Goal: Task Accomplishment & Management: Use online tool/utility

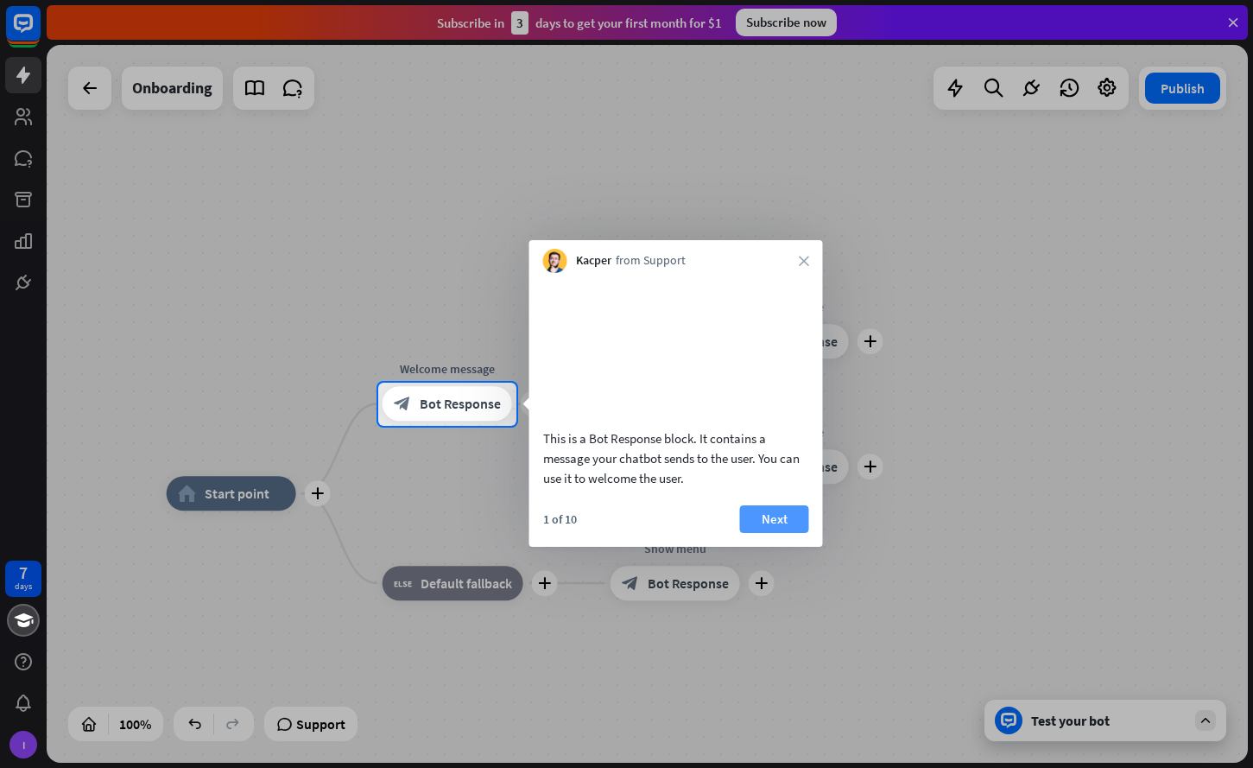
click at [777, 526] on button "Next" at bounding box center [774, 519] width 69 height 28
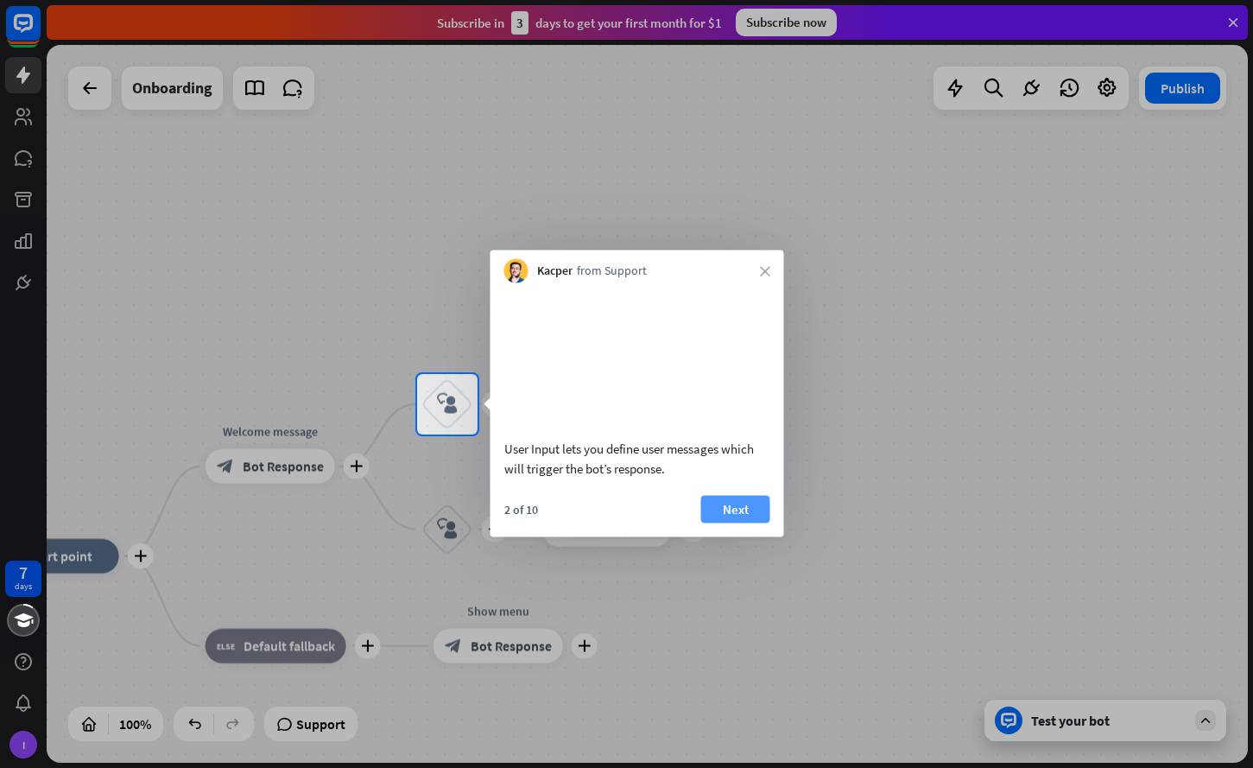
click at [727, 523] on button "Next" at bounding box center [735, 509] width 69 height 28
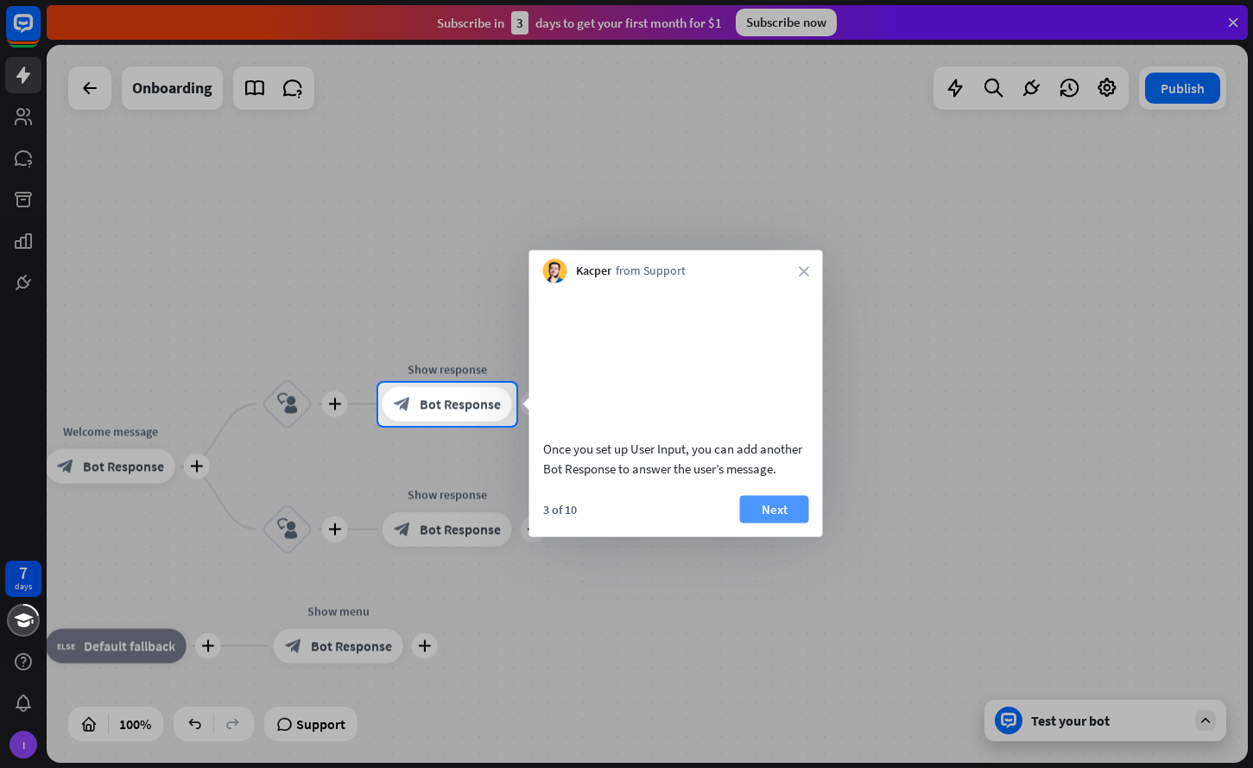
click at [777, 518] on button "Next" at bounding box center [774, 509] width 69 height 28
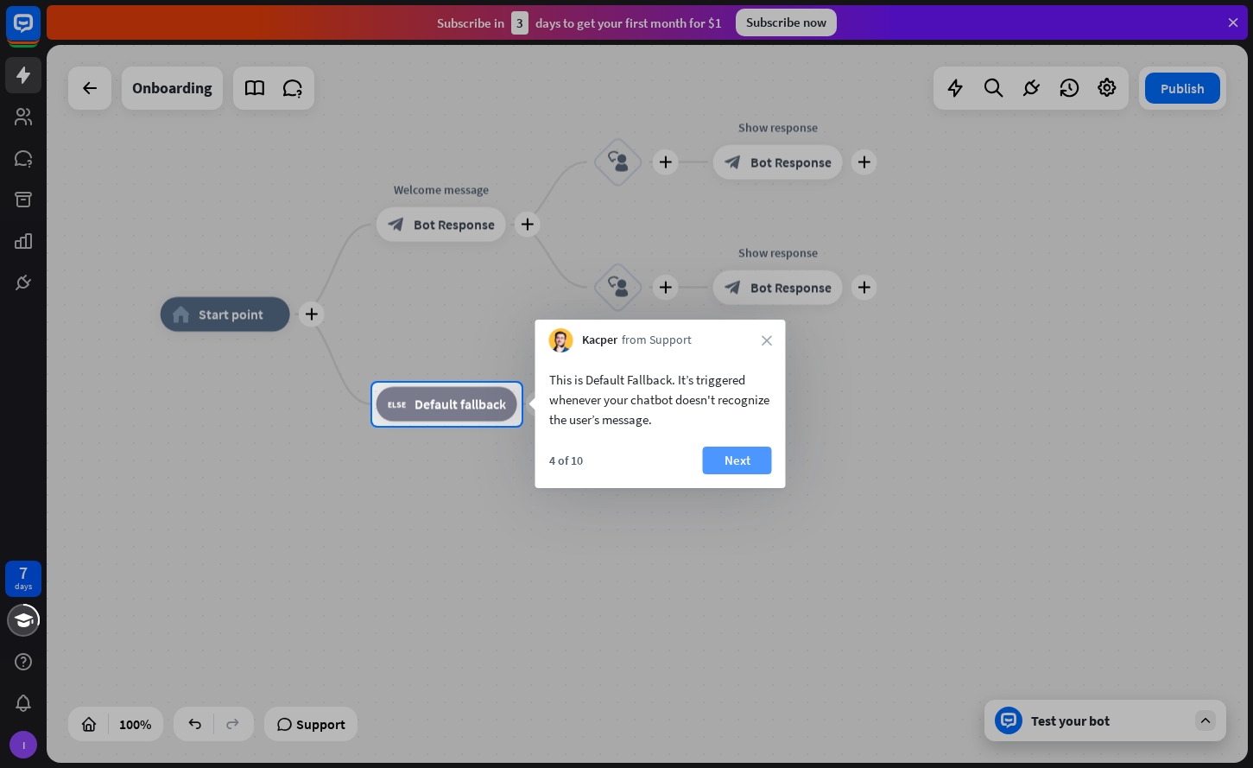
click at [729, 469] on button "Next" at bounding box center [737, 461] width 69 height 28
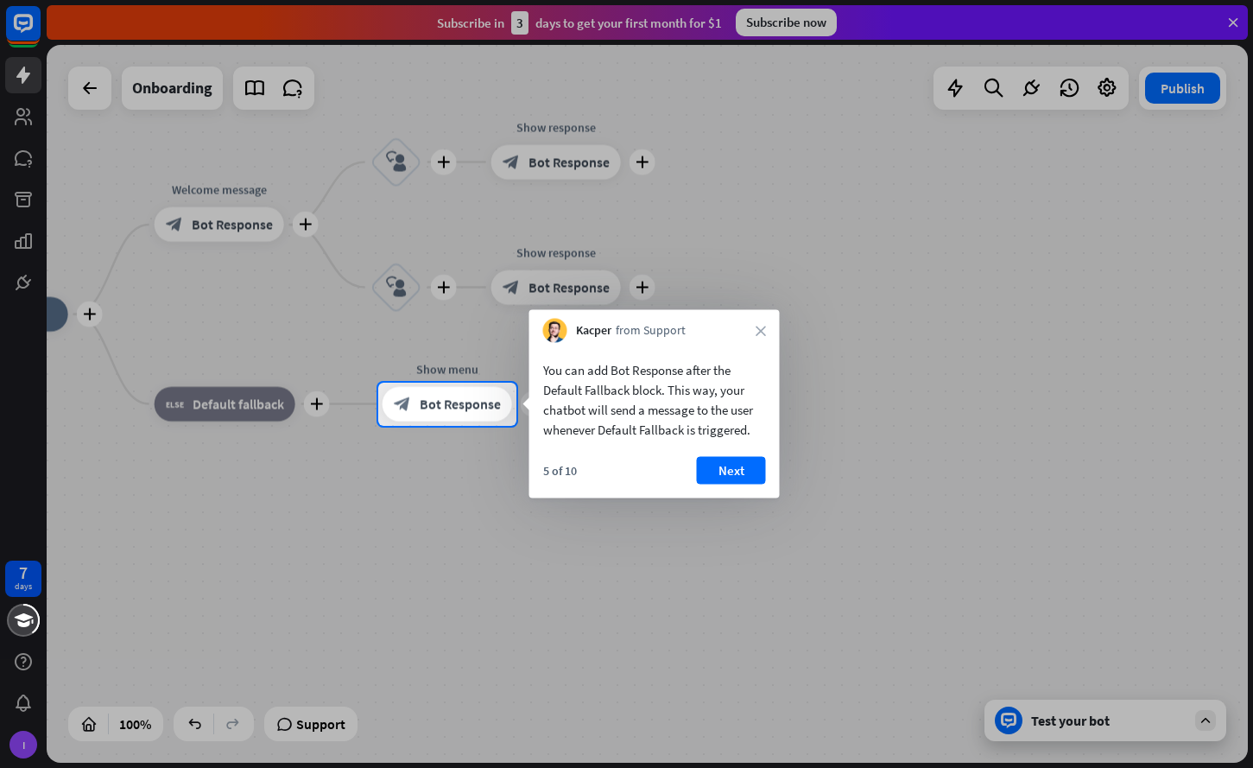
click at [729, 469] on button "Next" at bounding box center [731, 471] width 69 height 28
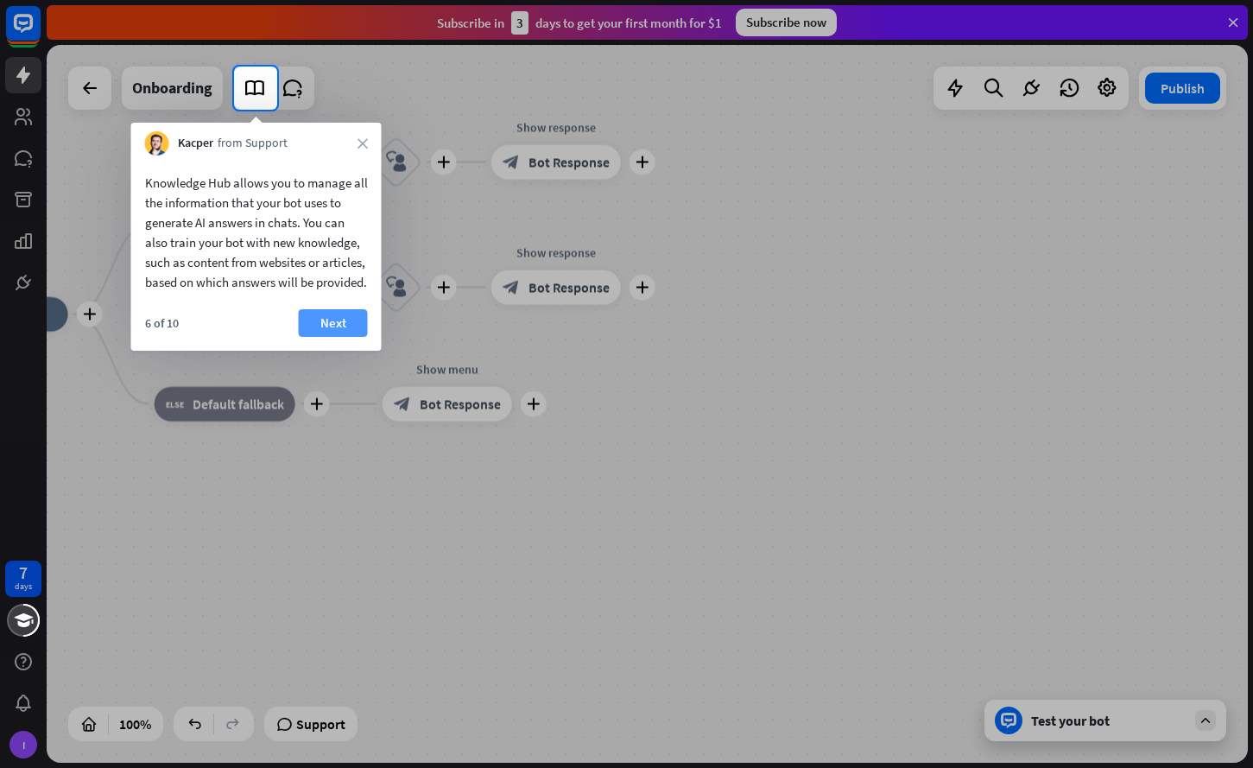
click at [334, 337] on button "Next" at bounding box center [333, 323] width 69 height 28
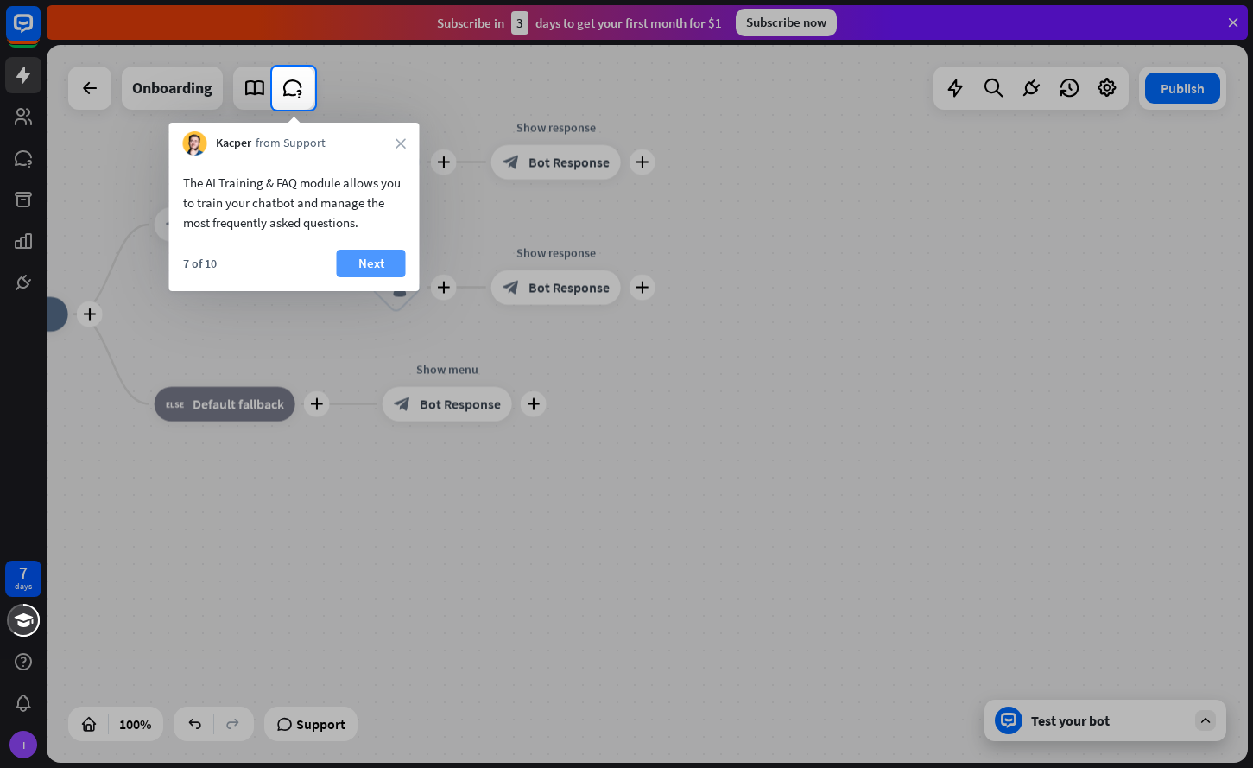
click at [378, 275] on button "Next" at bounding box center [371, 264] width 69 height 28
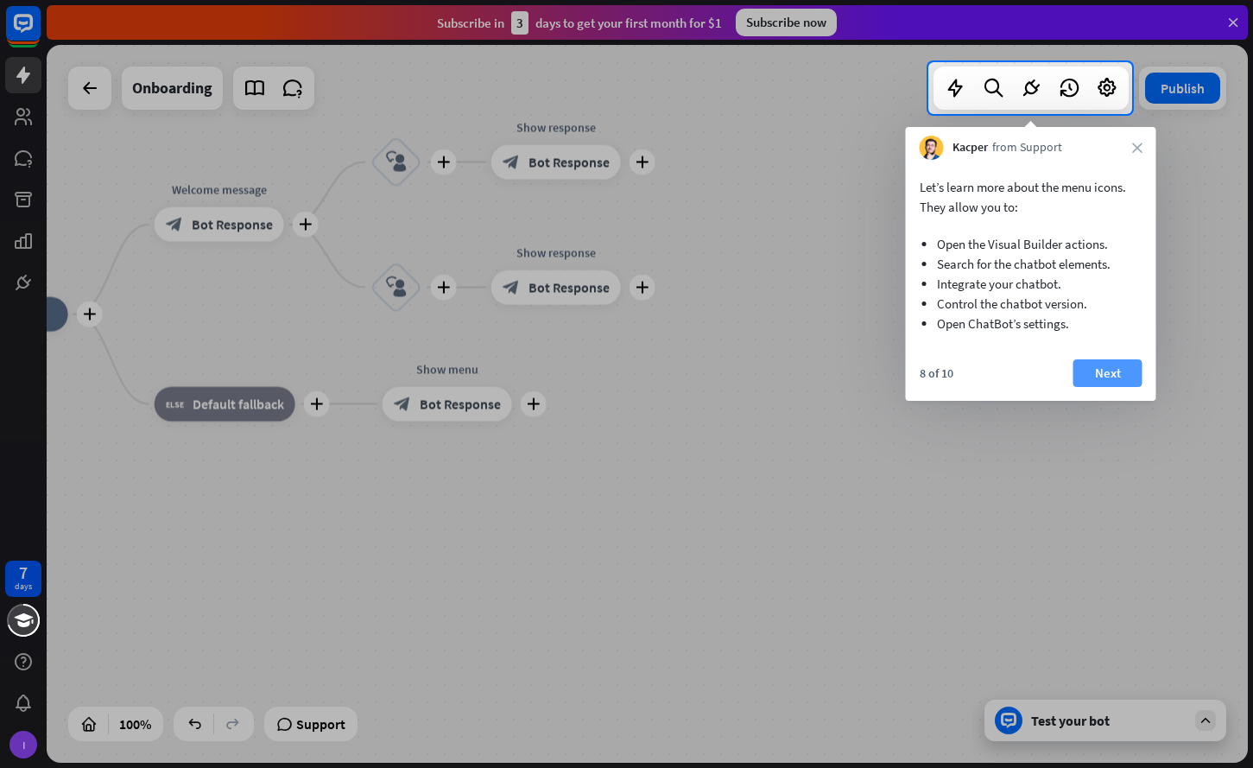
click at [1127, 370] on button "Next" at bounding box center [1108, 373] width 69 height 28
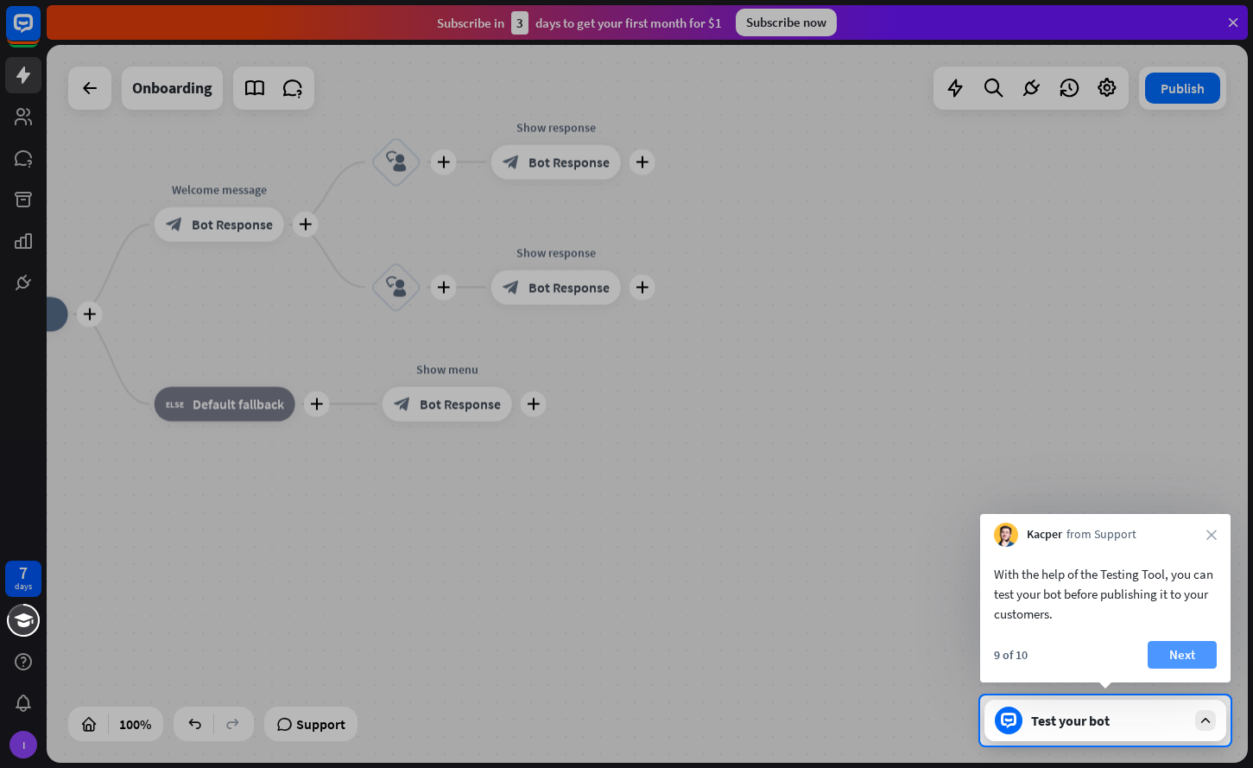
click at [1185, 663] on button "Next" at bounding box center [1182, 655] width 69 height 28
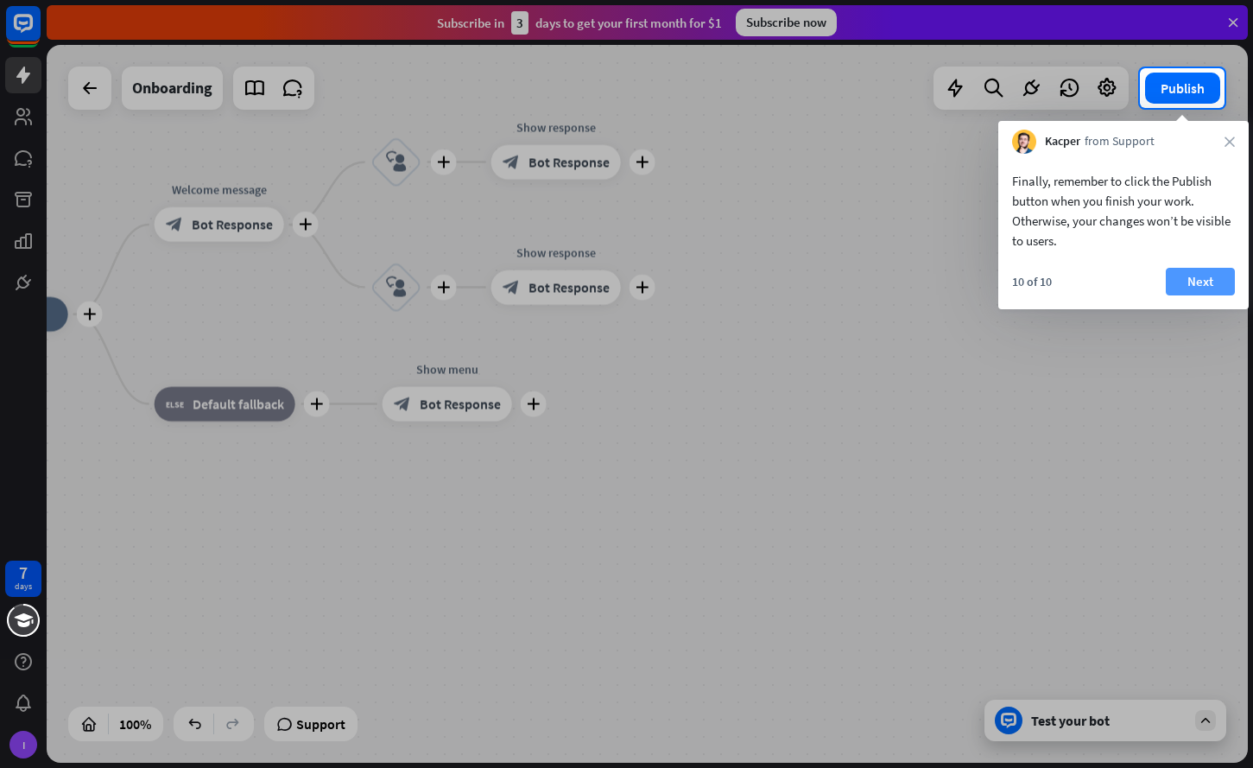
click at [1214, 291] on button "Next" at bounding box center [1200, 282] width 69 height 28
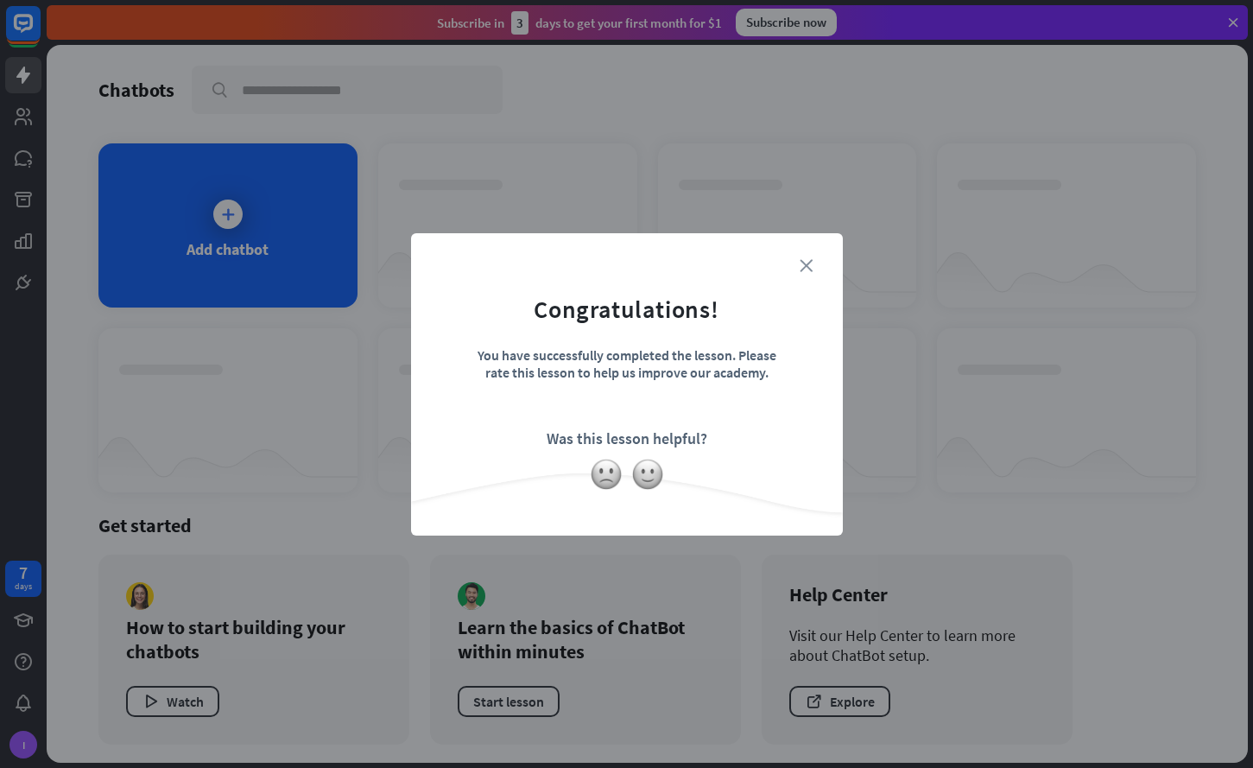
click at [806, 263] on icon "close" at bounding box center [806, 265] width 13 height 13
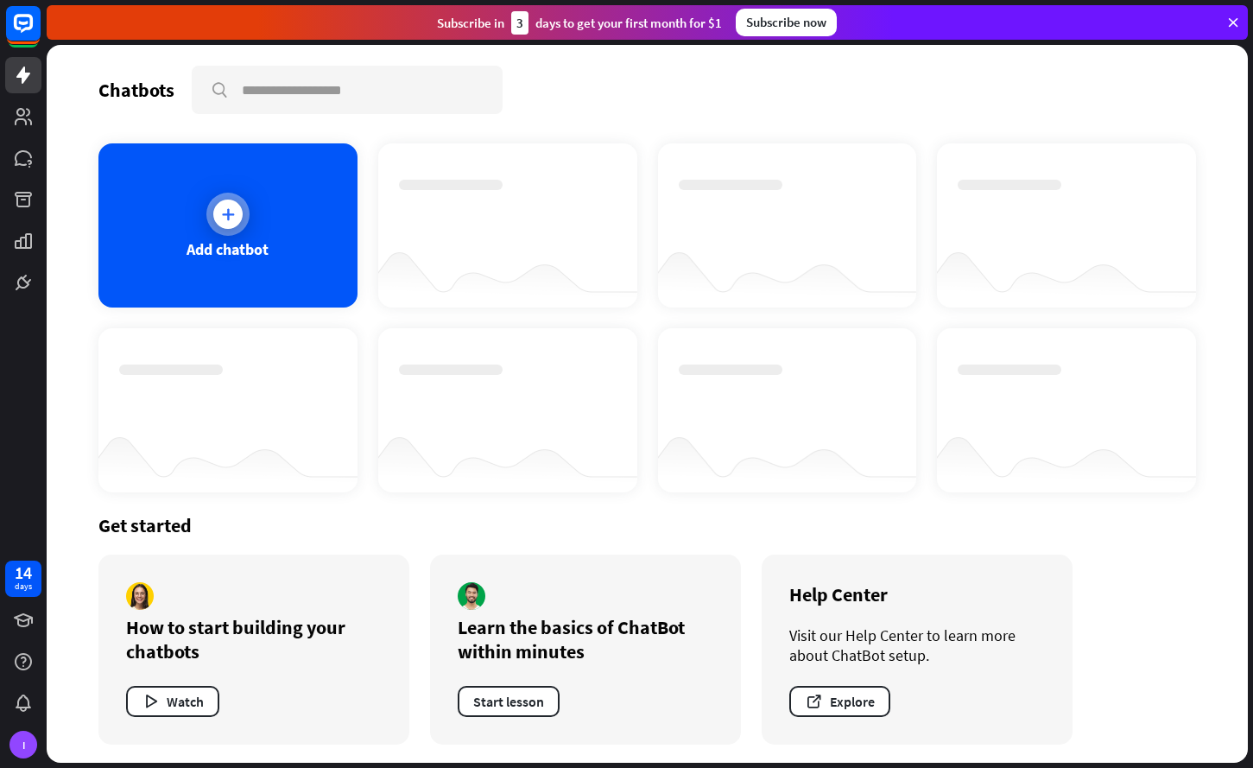
click at [259, 246] on div "Add chatbot" at bounding box center [228, 249] width 82 height 20
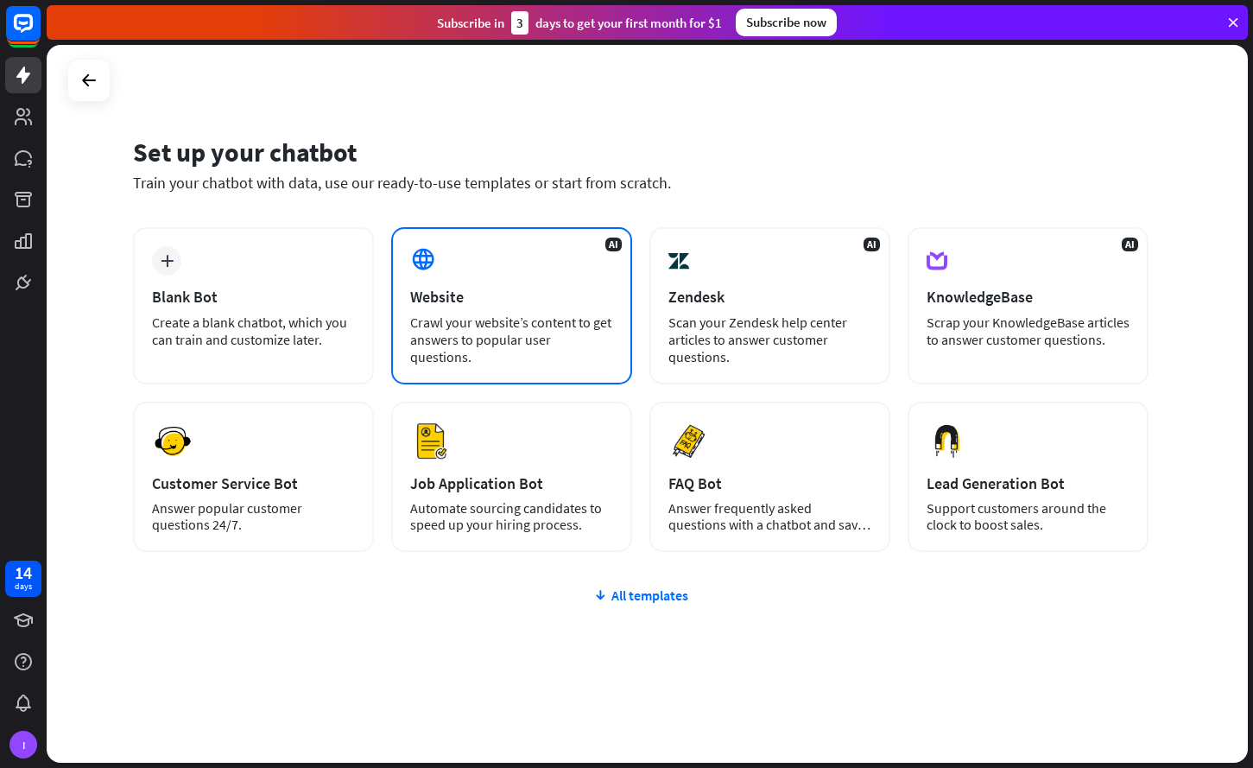
click at [416, 324] on div "Crawl your website’s content to get answers to popular user questions." at bounding box center [511, 340] width 203 height 52
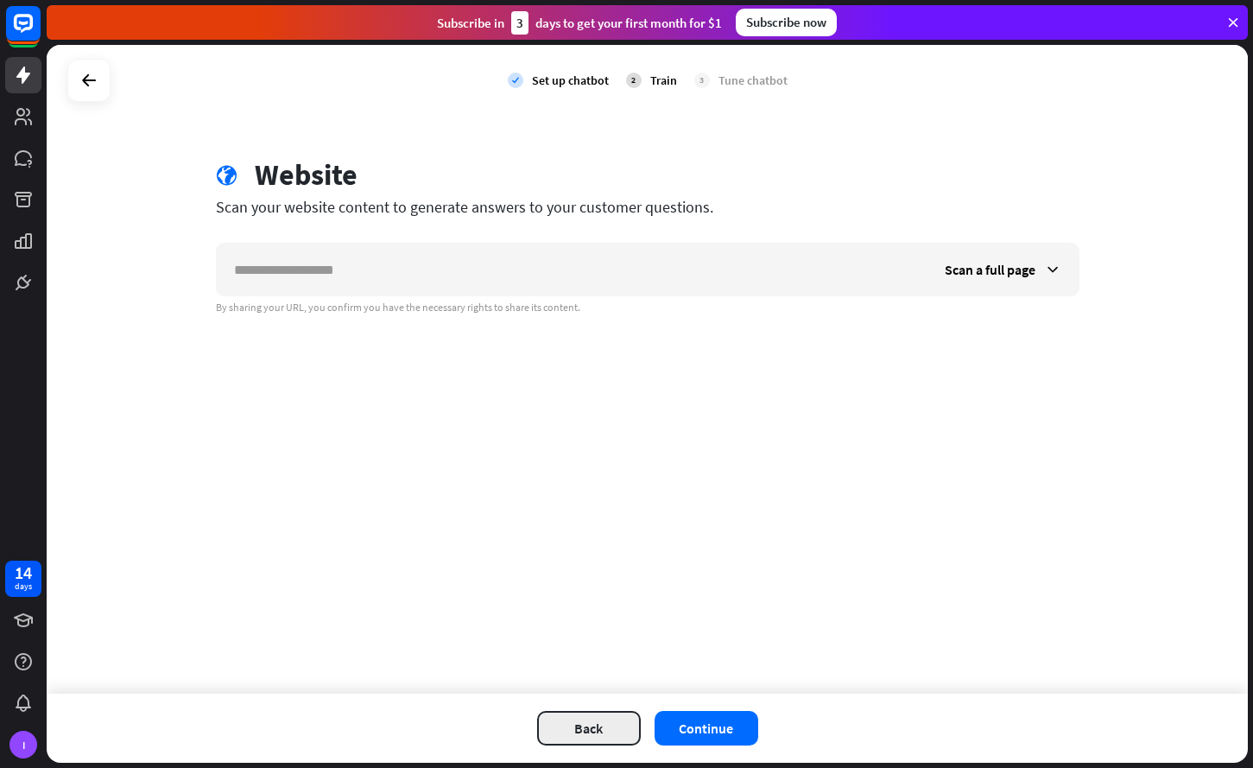
click at [560, 721] on button "Back" at bounding box center [589, 728] width 104 height 35
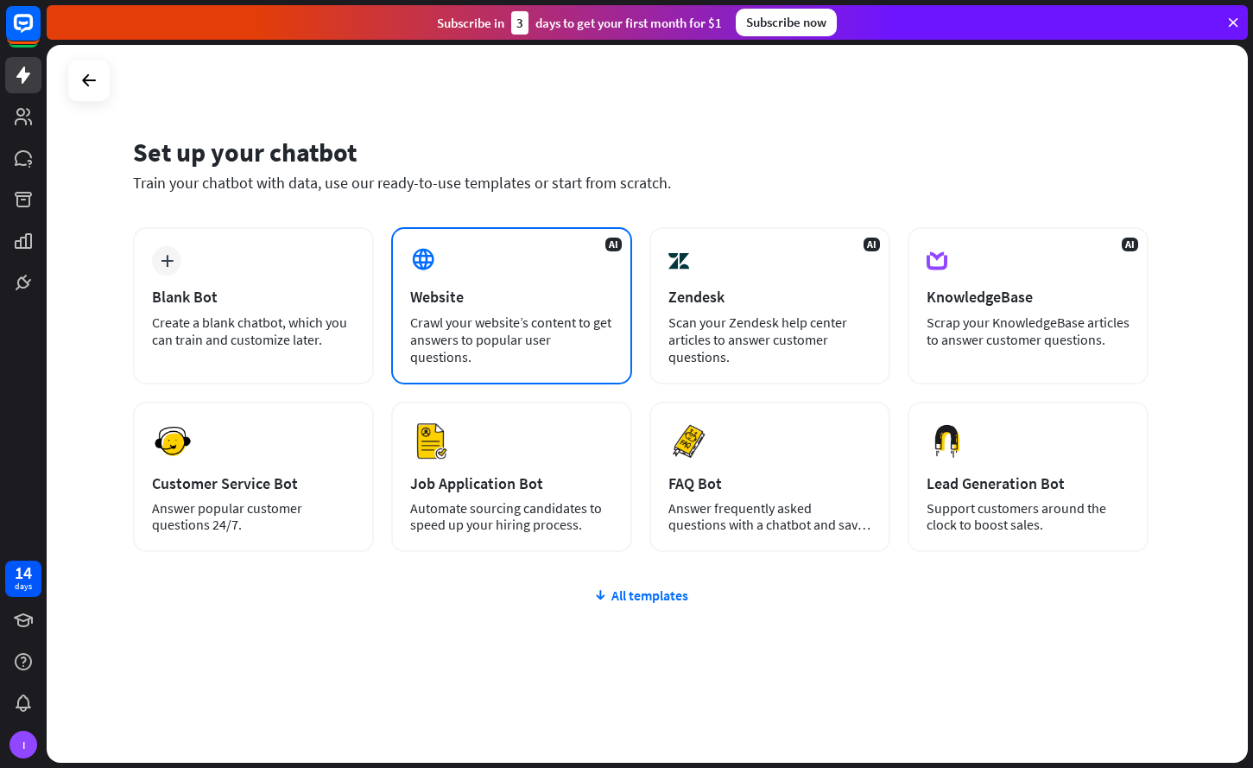
click at [569, 354] on div "AI Website Crawl your website’s content to get answers to popular user question…" at bounding box center [511, 305] width 241 height 157
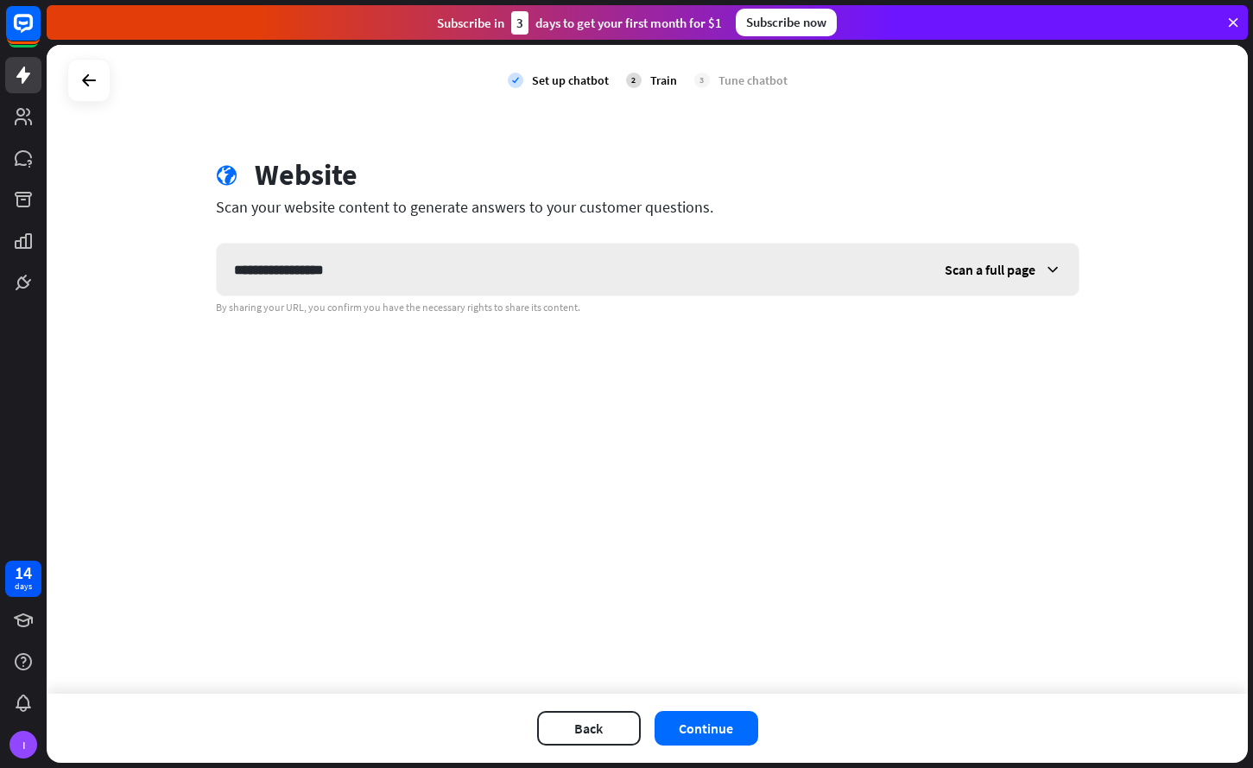
type input "**********"
click at [1027, 285] on div "Scan a full page" at bounding box center [1003, 270] width 151 height 52
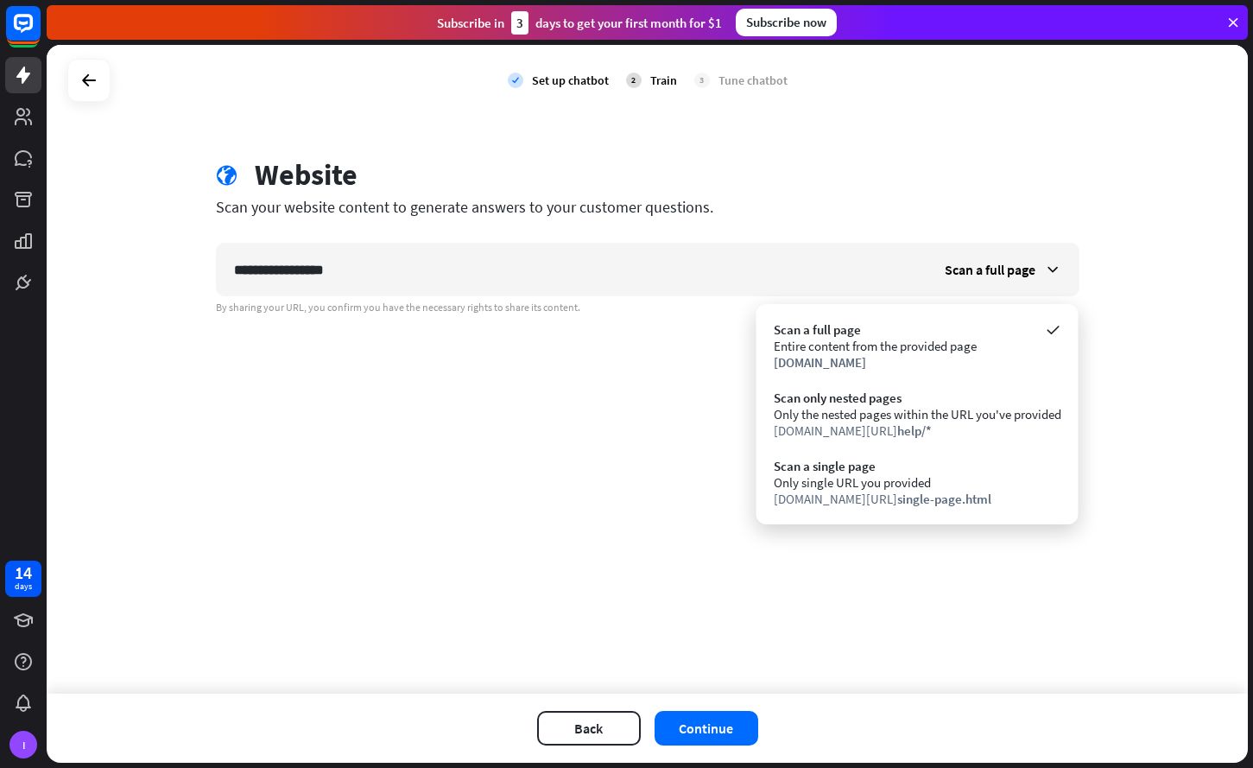
click at [655, 459] on div "**********" at bounding box center [648, 369] width 1202 height 649
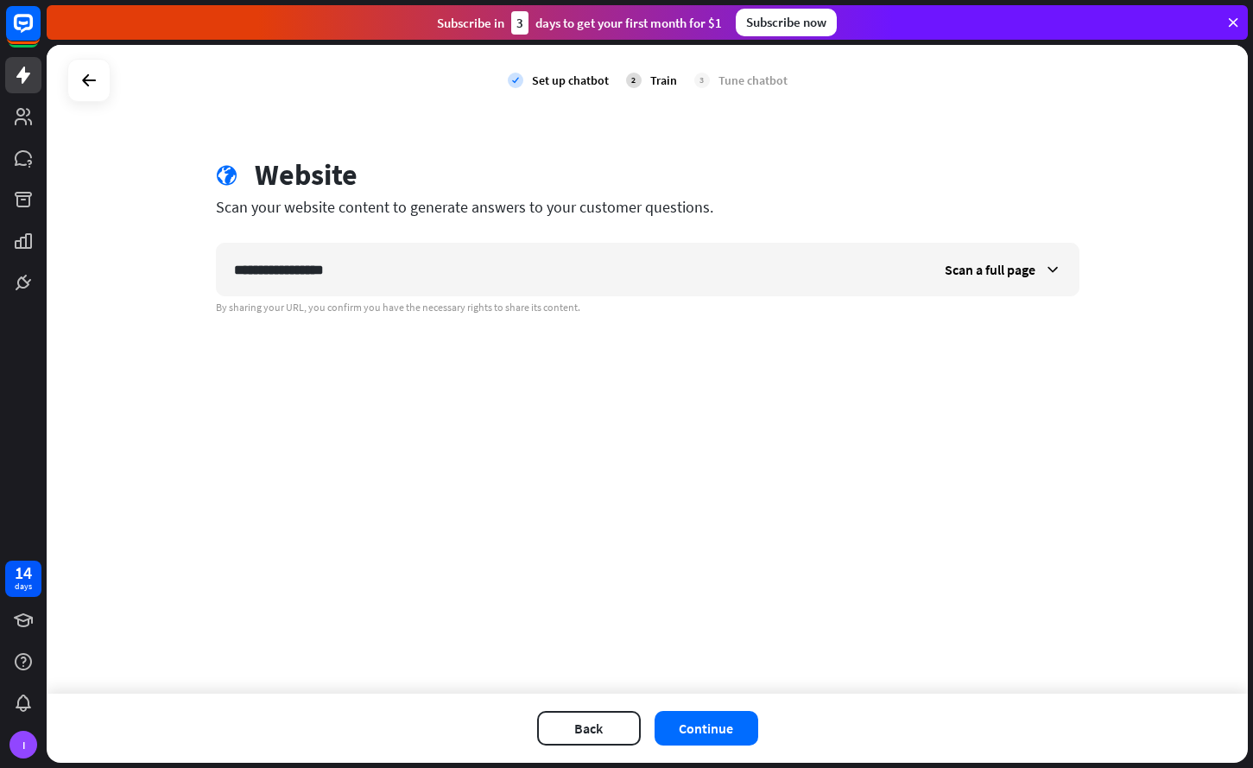
click at [682, 708] on div "Back Continue" at bounding box center [648, 728] width 1202 height 69
click at [682, 720] on button "Continue" at bounding box center [707, 728] width 104 height 35
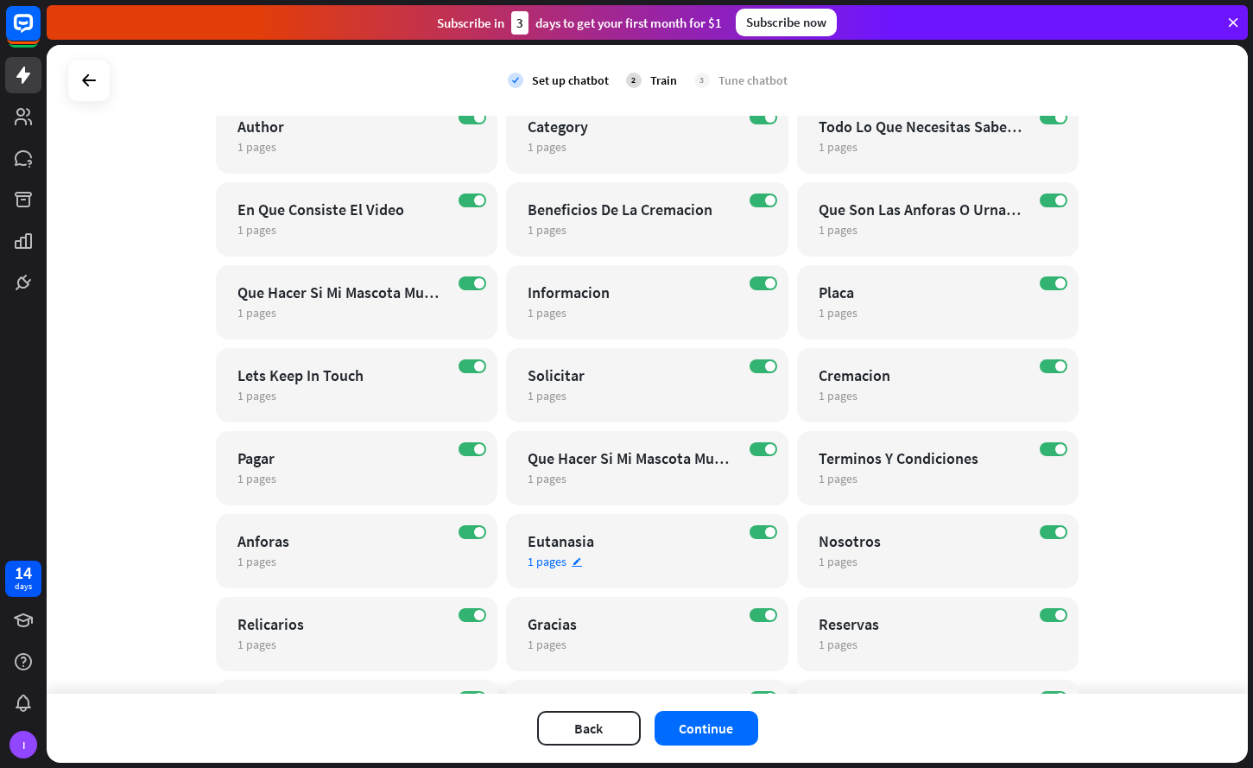
scroll to position [251, 0]
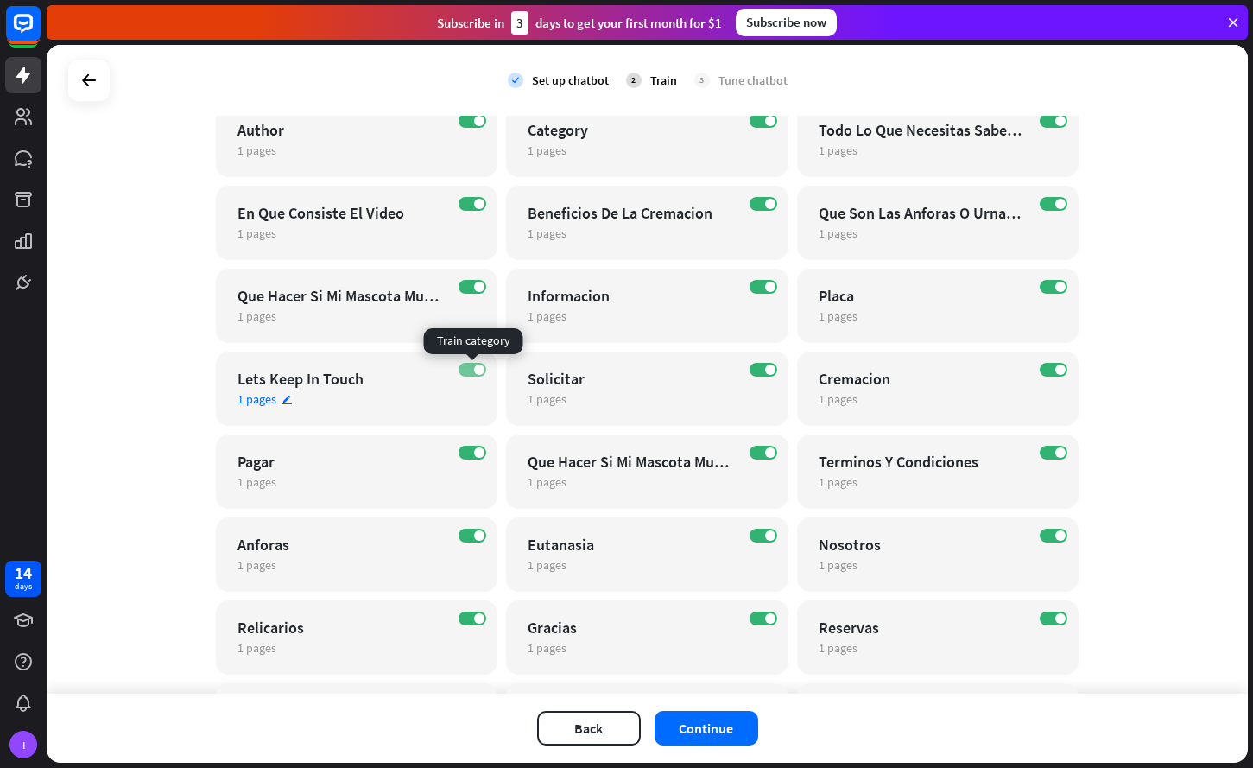
click at [478, 375] on label "ON" at bounding box center [473, 370] width 28 height 14
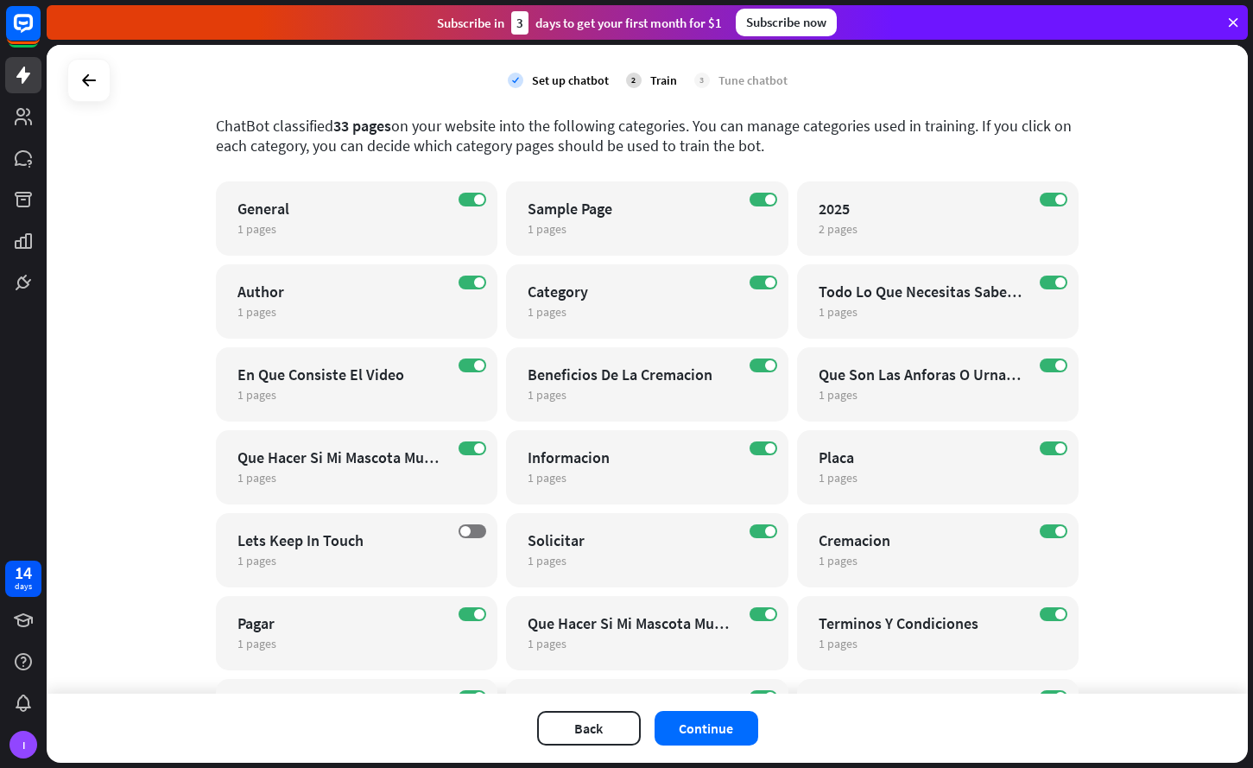
scroll to position [87, 0]
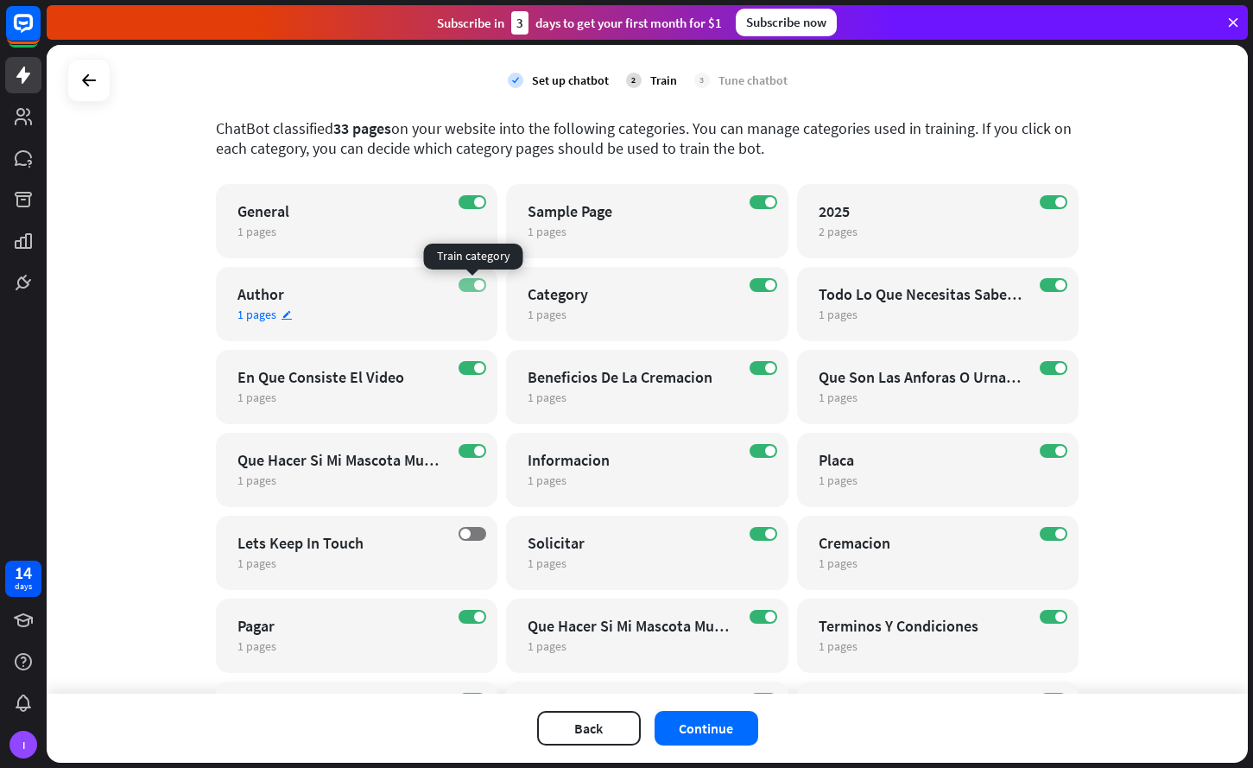
click at [478, 287] on span at bounding box center [479, 285] width 10 height 10
click at [760, 282] on label "ON" at bounding box center [764, 285] width 28 height 14
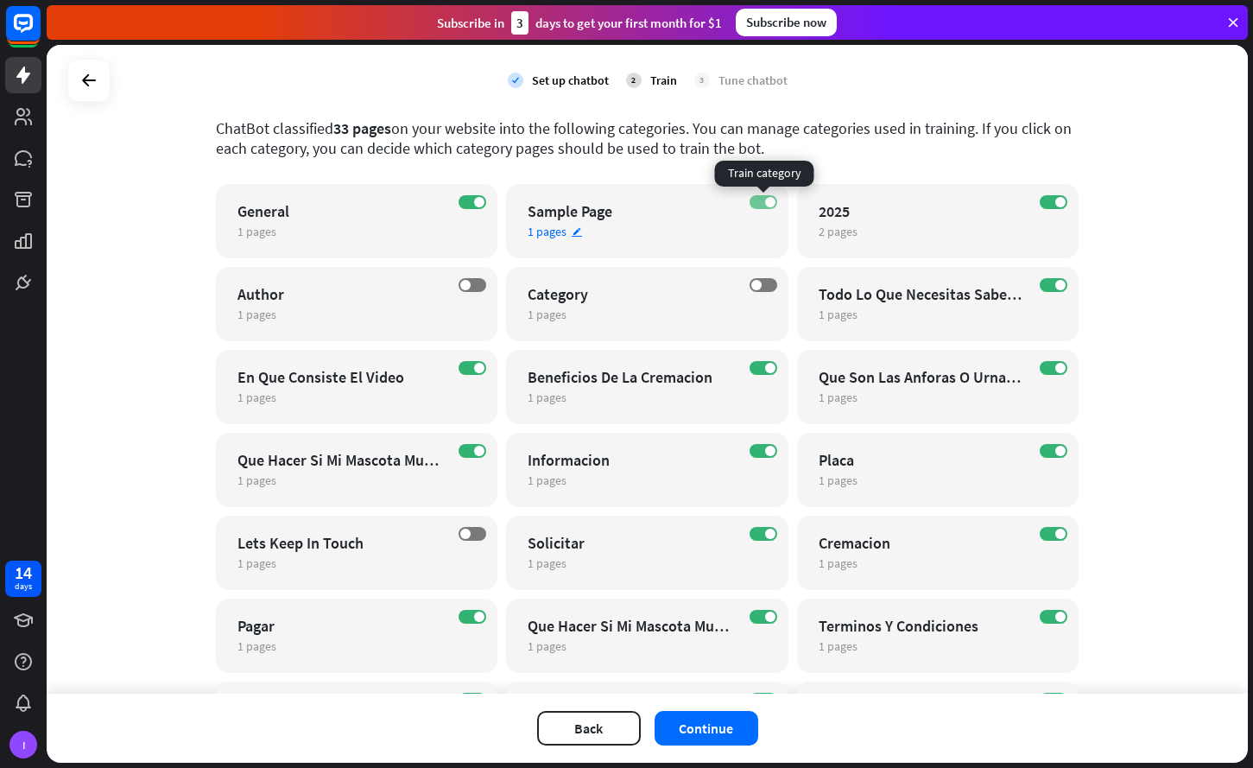
click at [767, 206] on span at bounding box center [770, 202] width 10 height 10
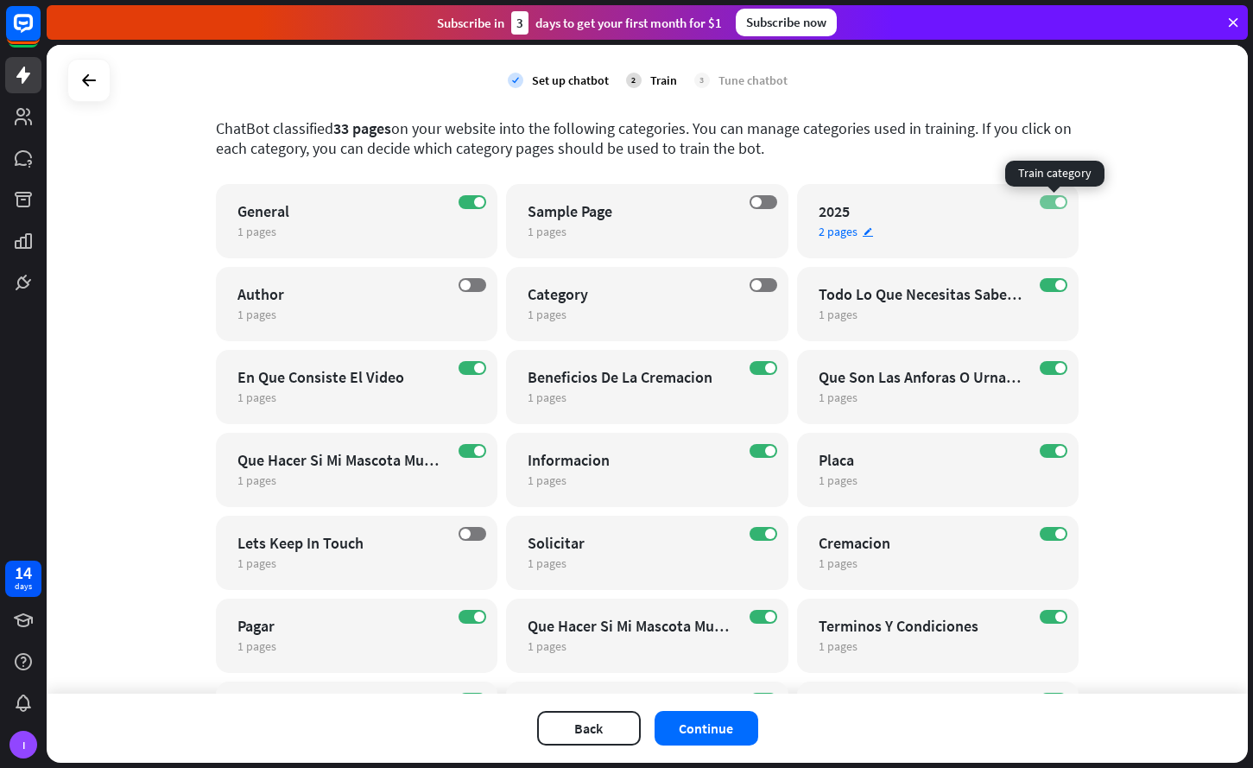
click at [1060, 204] on span at bounding box center [1061, 202] width 10 height 10
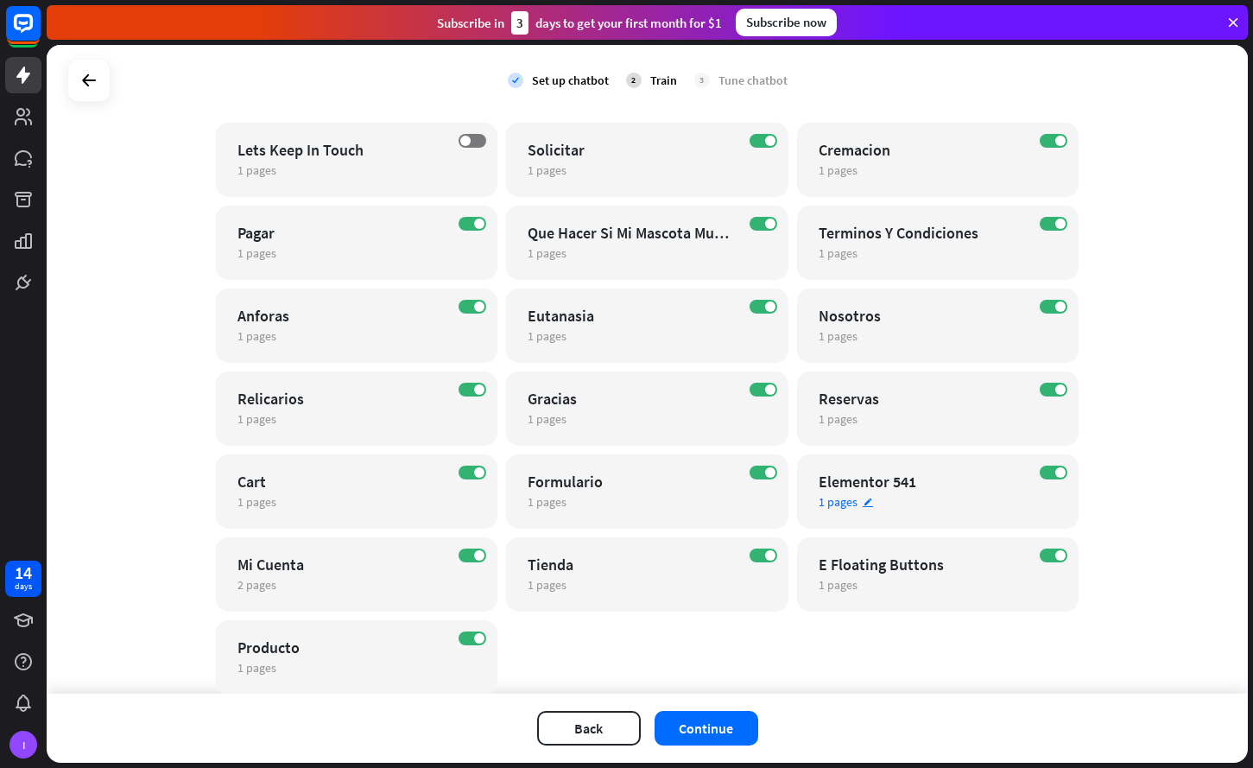
scroll to position [483, 0]
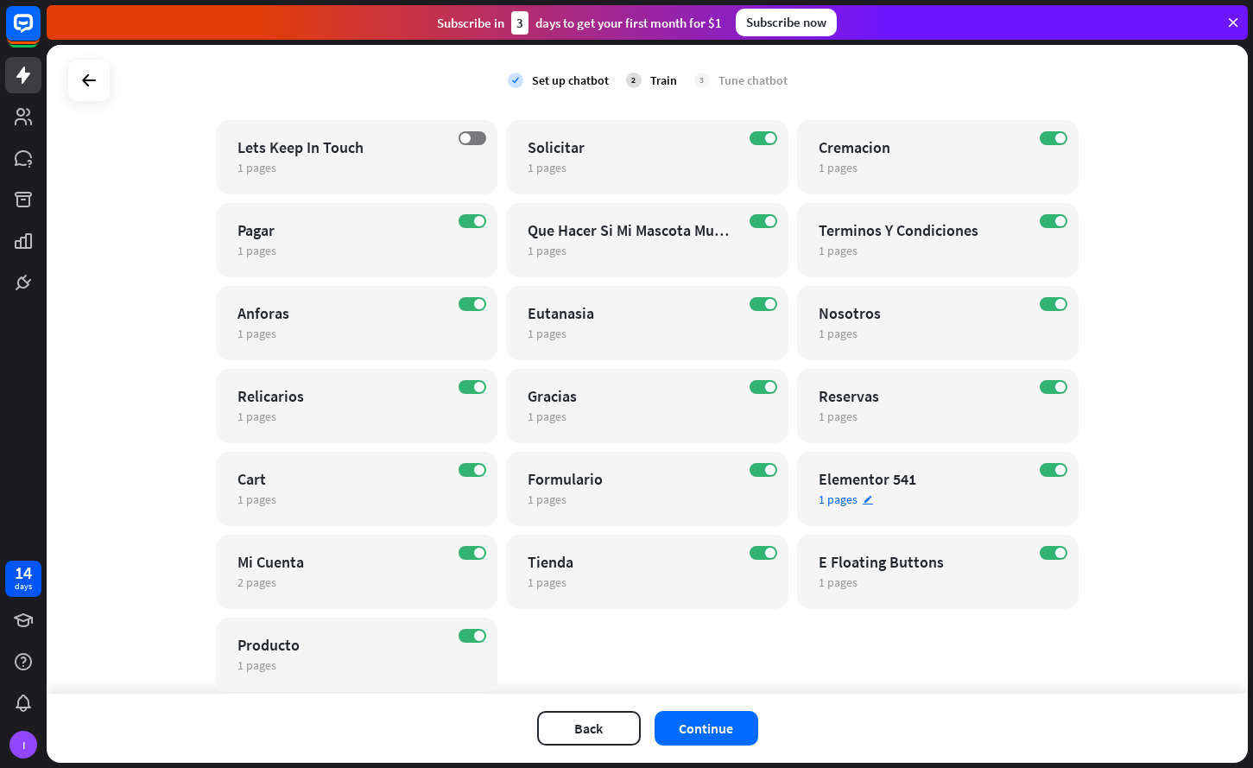
click at [1049, 478] on div "ON Elementor 541 1 pages edit" at bounding box center [938, 489] width 282 height 74
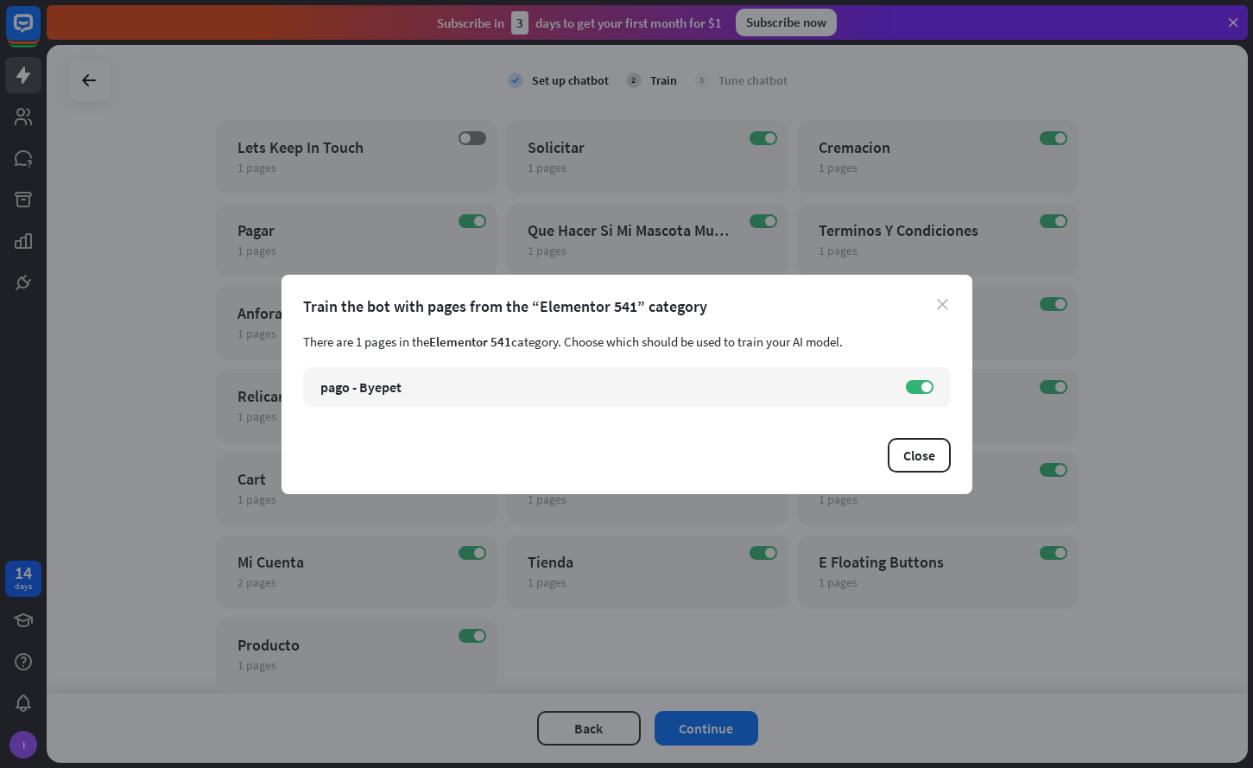
click at [938, 301] on icon "close" at bounding box center [942, 304] width 11 height 11
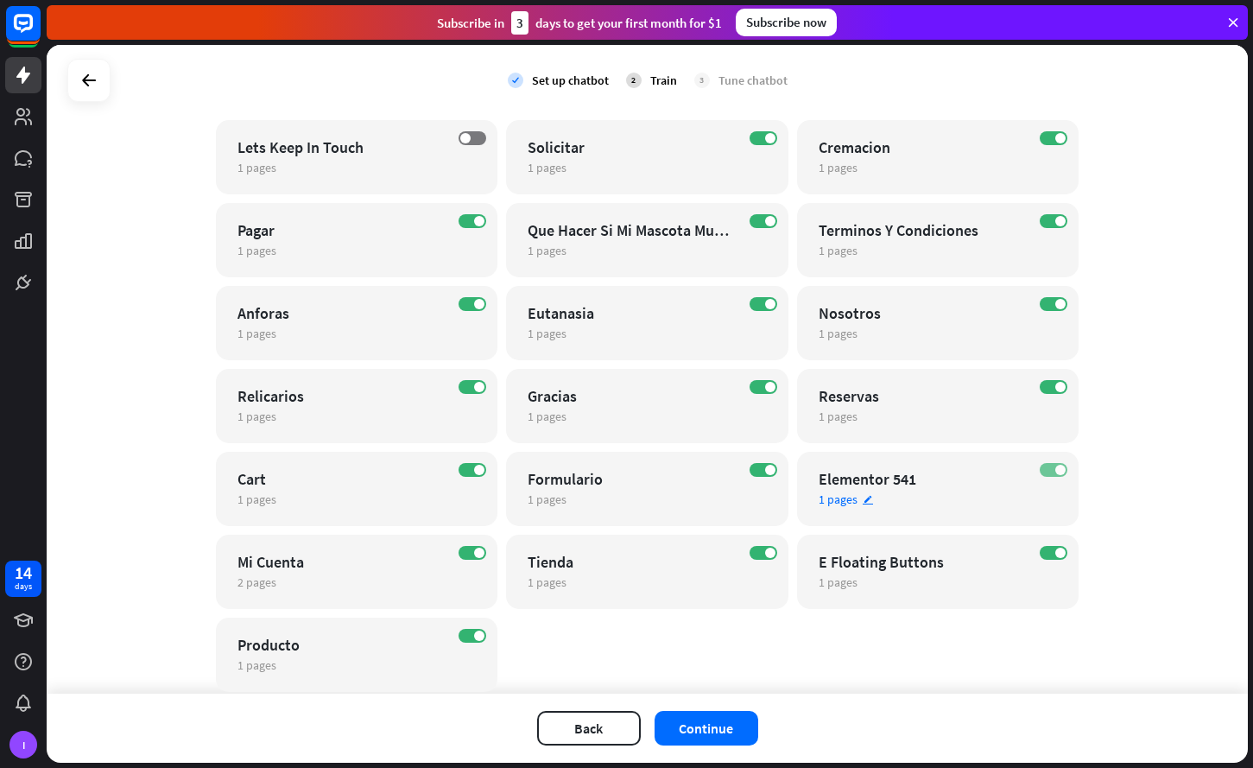
click at [1057, 467] on span at bounding box center [1061, 470] width 10 height 10
click at [1060, 545] on div "ON E Floating Buttons 1 pages edit" at bounding box center [938, 572] width 282 height 74
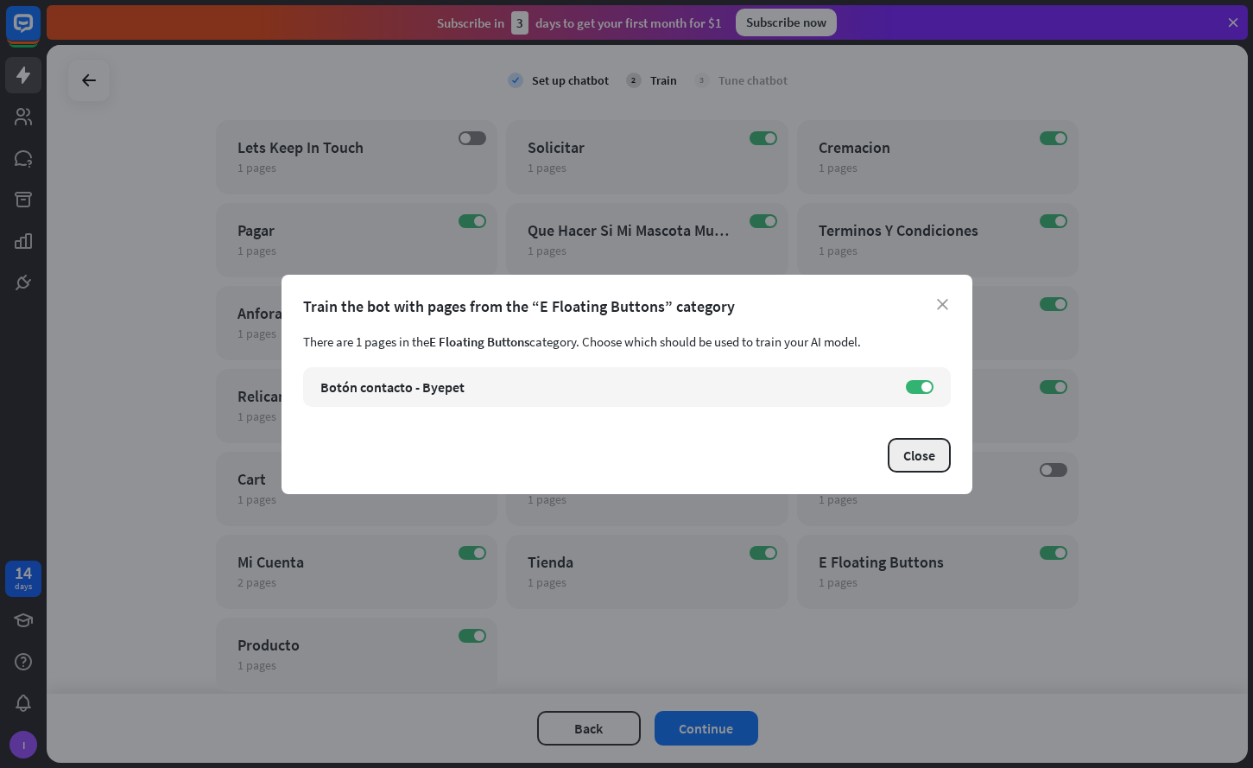
click at [927, 442] on button "Close" at bounding box center [919, 455] width 63 height 35
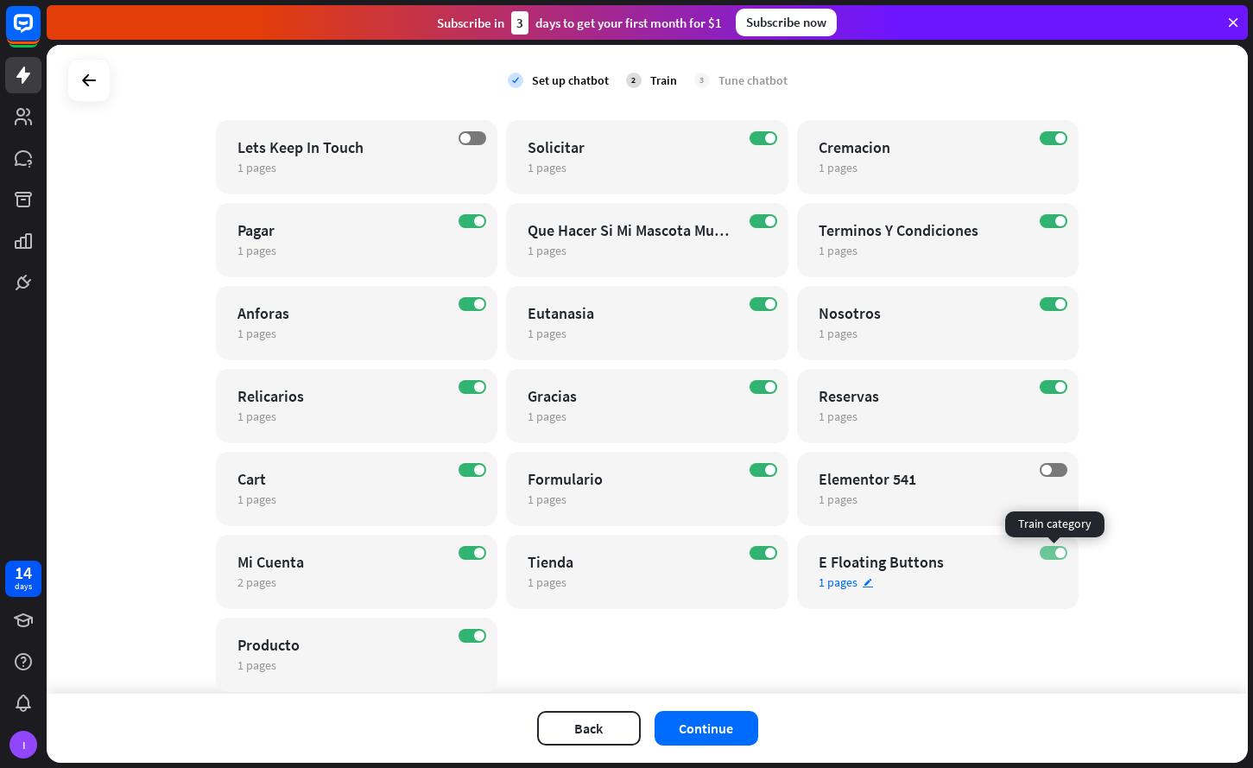
click at [1051, 551] on label "ON" at bounding box center [1054, 553] width 28 height 14
click at [707, 567] on div "Tienda" at bounding box center [632, 562] width 209 height 20
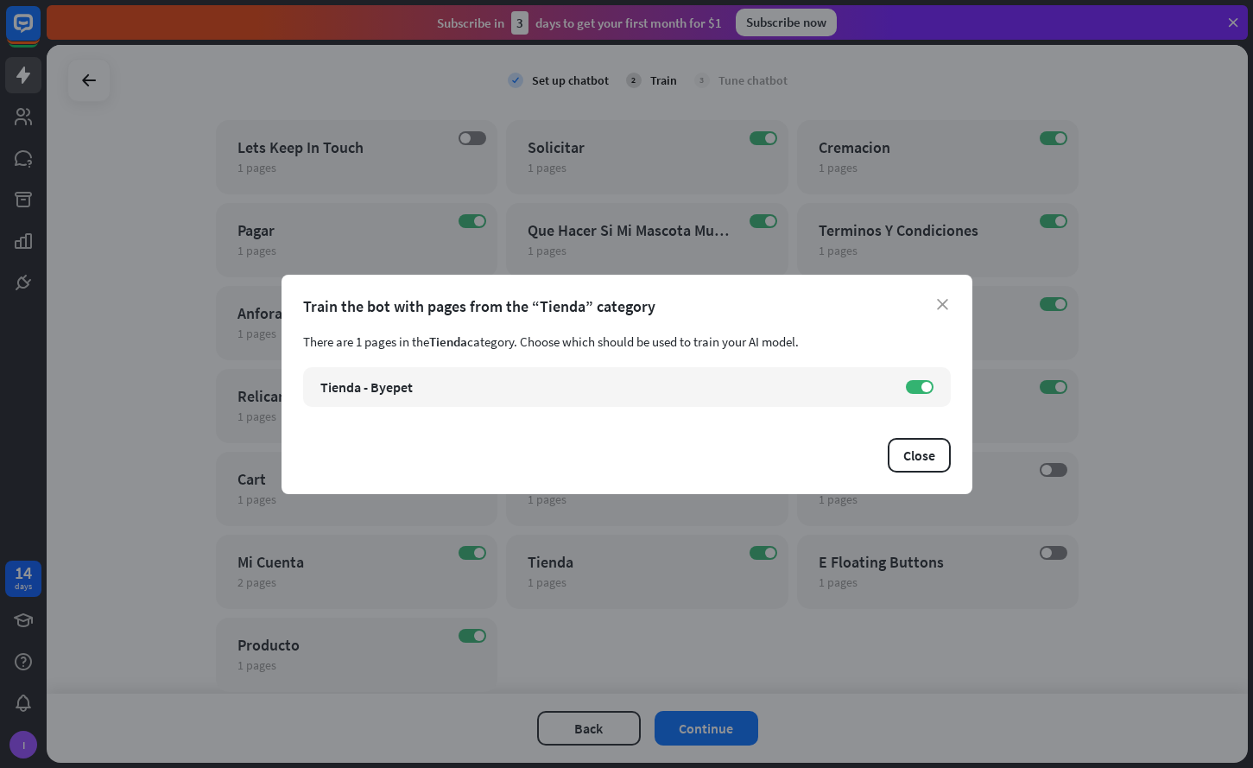
click at [707, 593] on div "close Train the bot with pages from the “Tienda” category There are 1 pages in …" at bounding box center [626, 384] width 1253 height 768
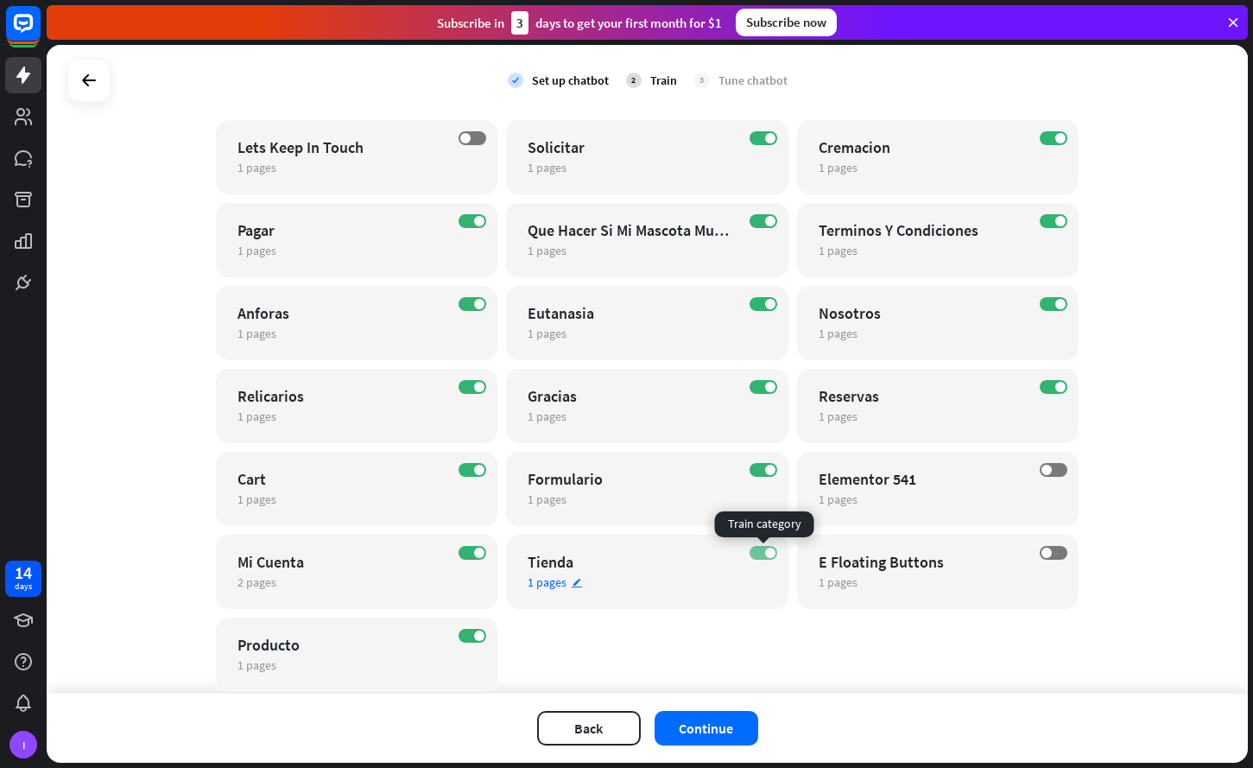
click at [765, 556] on label "ON" at bounding box center [764, 553] width 28 height 14
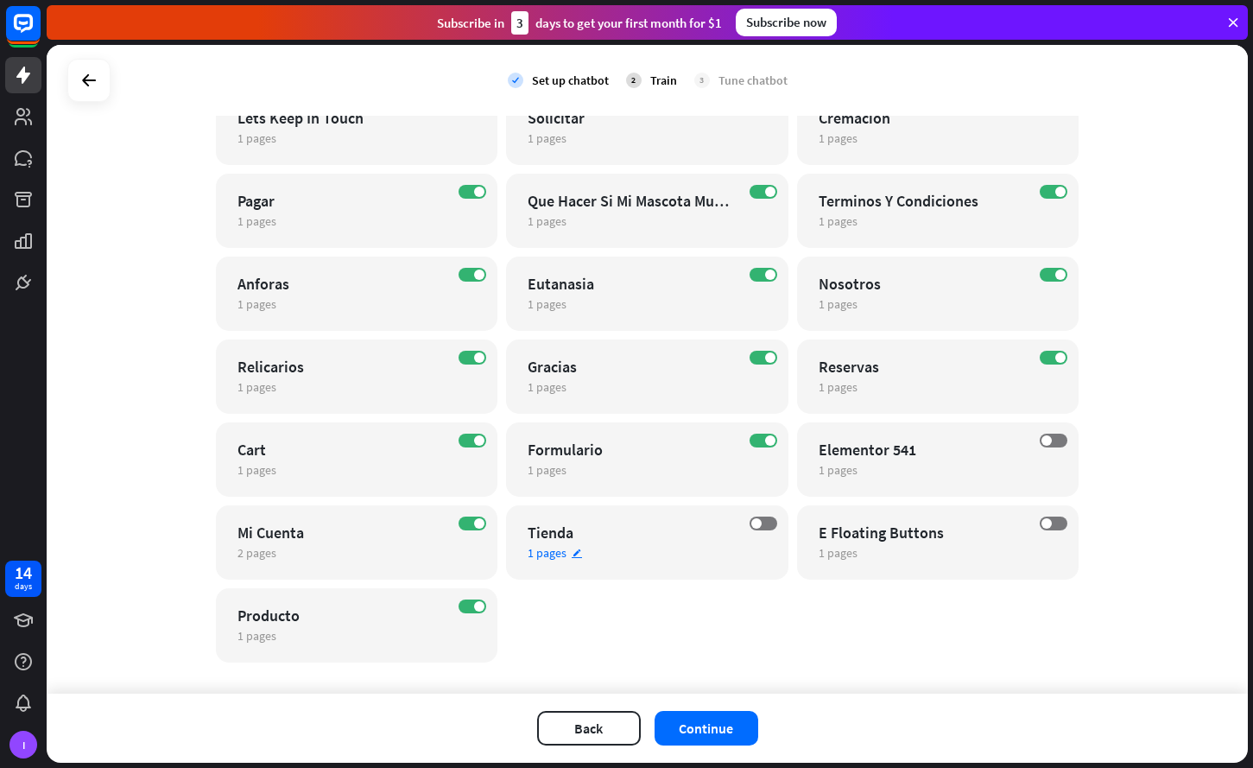
scroll to position [527, 0]
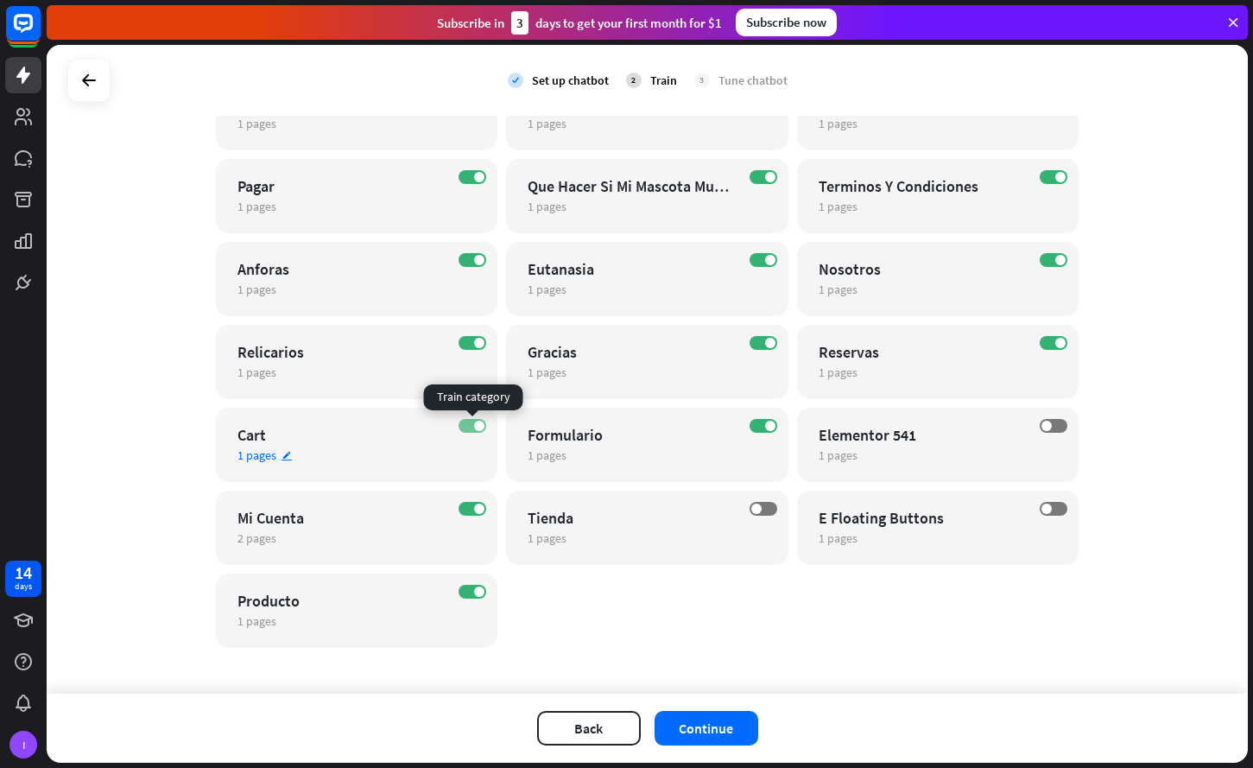
click at [469, 424] on label "ON" at bounding box center [473, 426] width 28 height 14
click at [473, 508] on label "ON" at bounding box center [473, 509] width 28 height 14
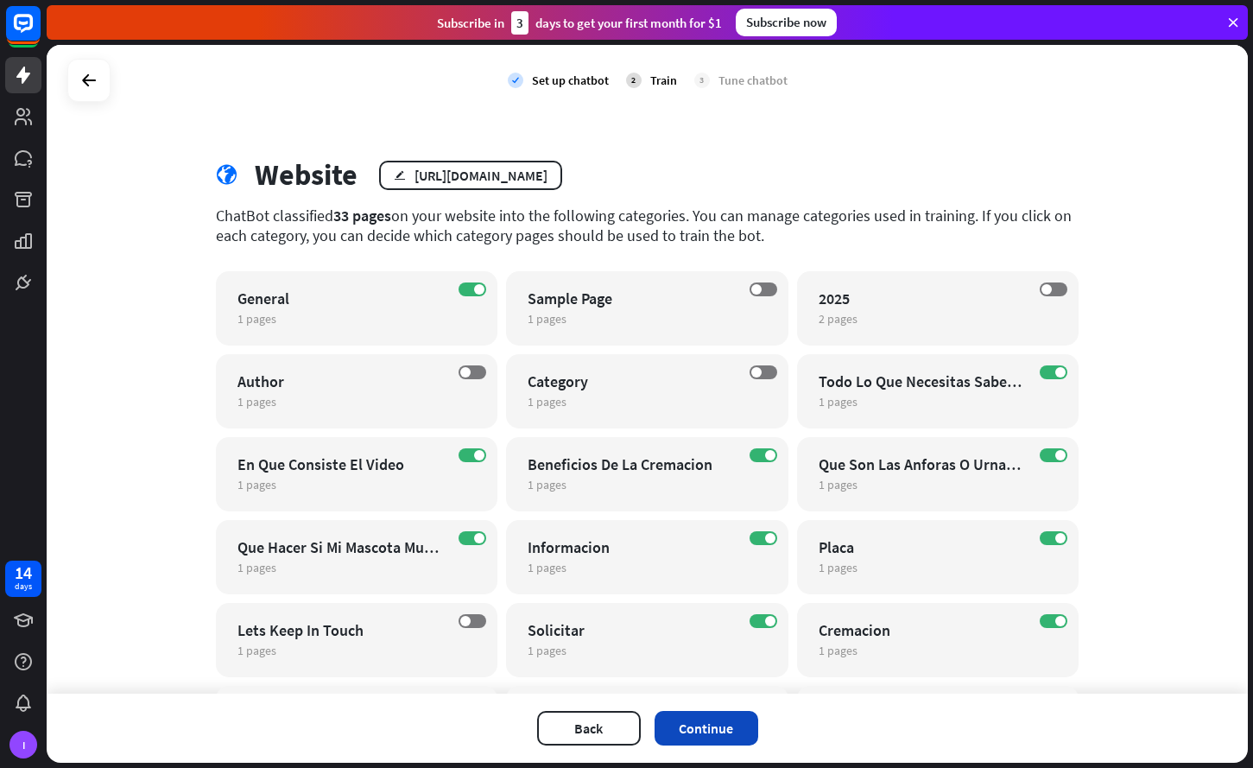
scroll to position [0, 0]
click at [720, 737] on button "Continue" at bounding box center [707, 728] width 104 height 35
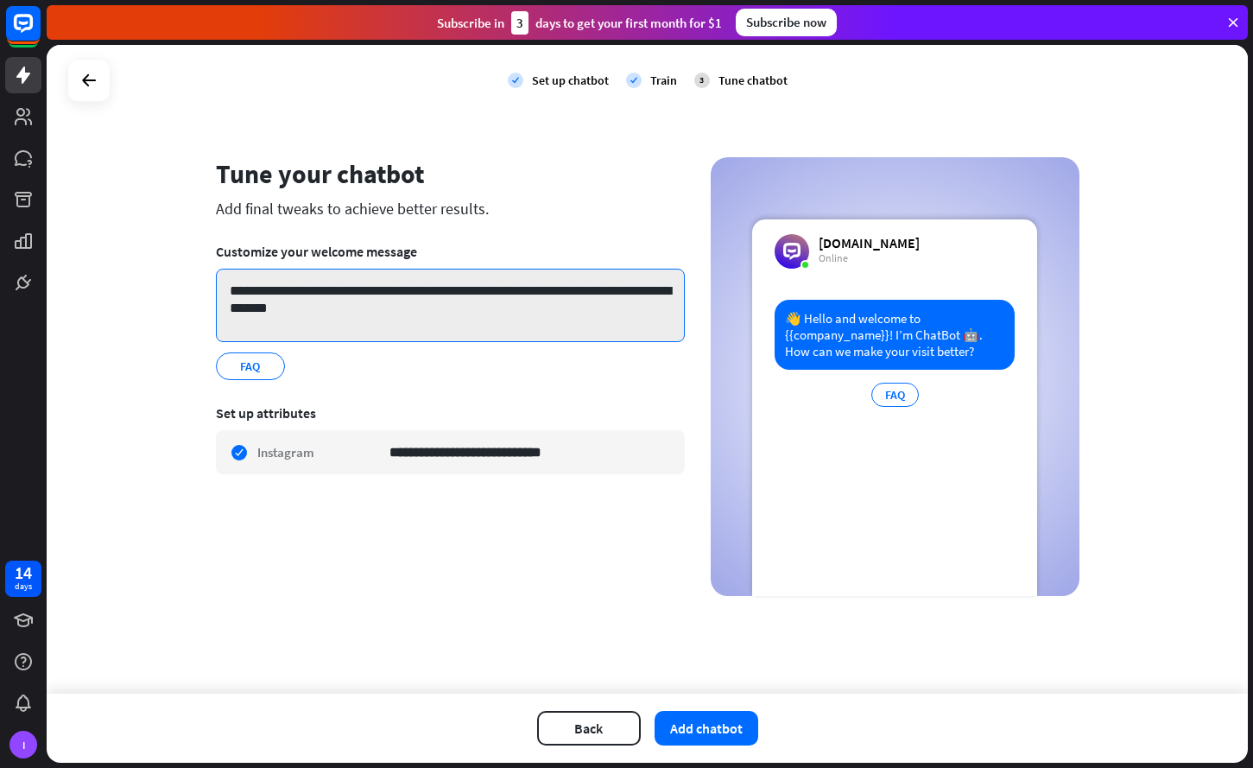
click at [476, 324] on textarea "**********" at bounding box center [450, 305] width 469 height 73
drag, startPoint x: 425, startPoint y: 326, endPoint x: 406, endPoint y: 316, distance: 21.2
click at [406, 316] on textarea "**********" at bounding box center [450, 305] width 469 height 73
drag, startPoint x: 252, startPoint y: 290, endPoint x: 375, endPoint y: 318, distance: 125.7
click at [377, 315] on textarea "**********" at bounding box center [450, 305] width 469 height 73
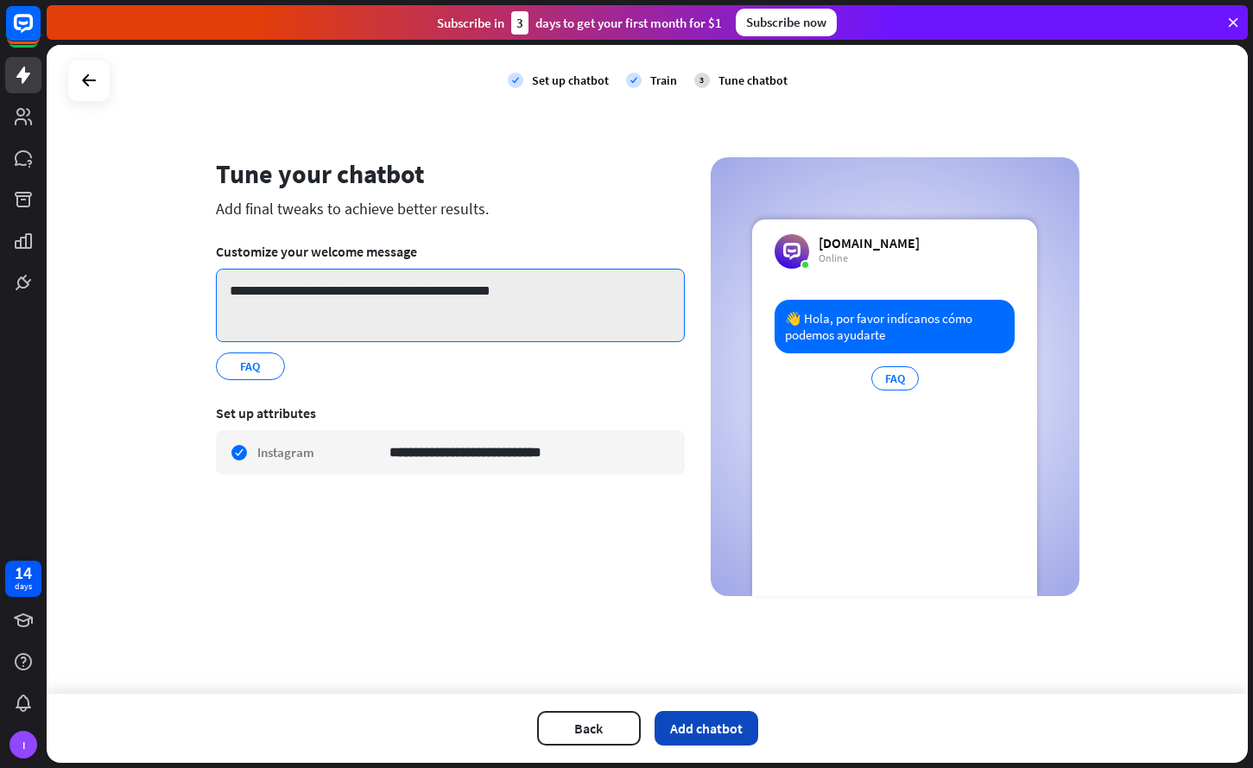
type textarea "**********"
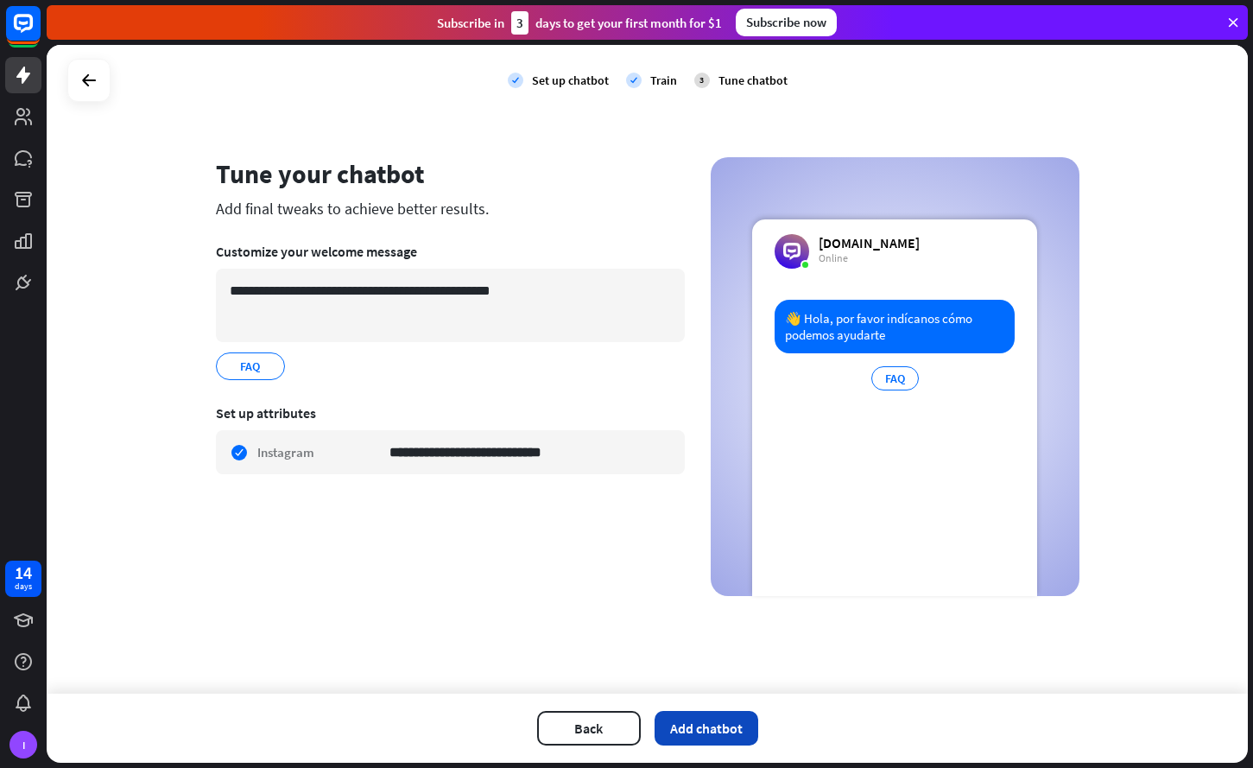
click at [669, 733] on button "Add chatbot" at bounding box center [707, 728] width 104 height 35
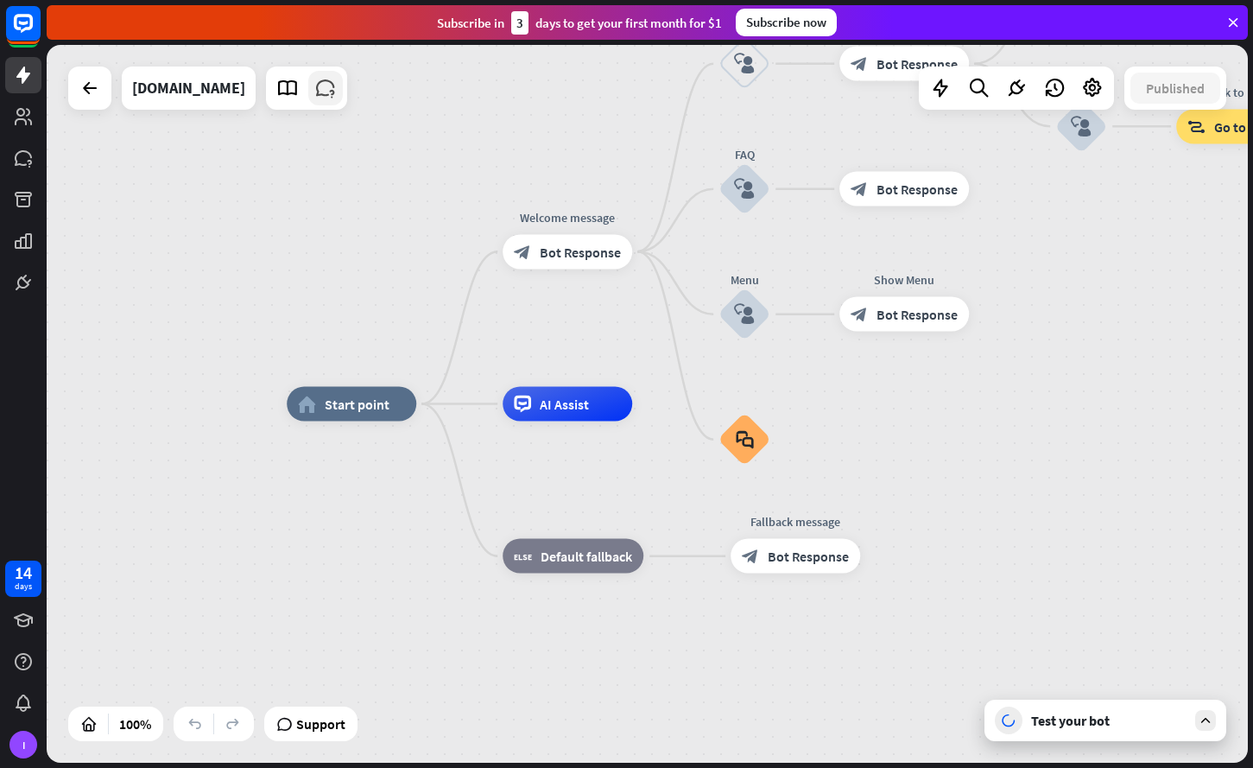
click at [314, 84] on icon at bounding box center [325, 88] width 22 height 22
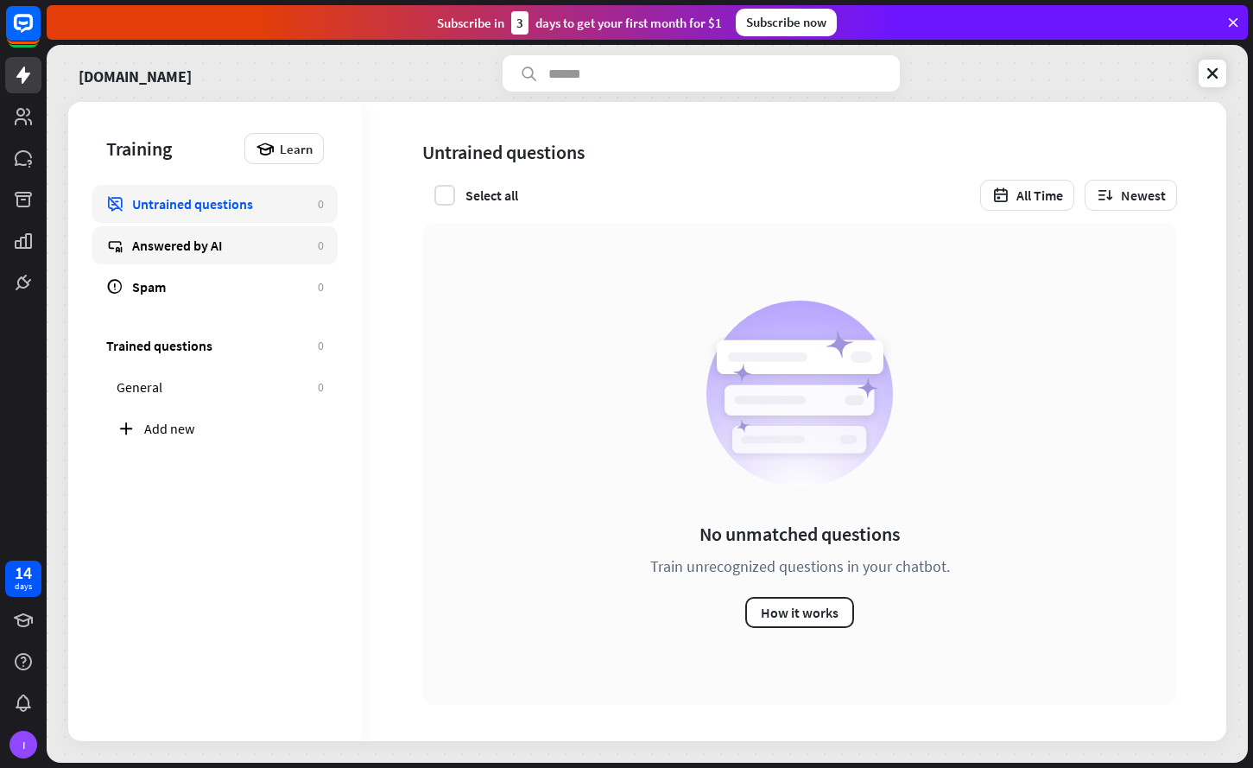
click at [245, 228] on link "Answered by AI 0" at bounding box center [214, 245] width 245 height 38
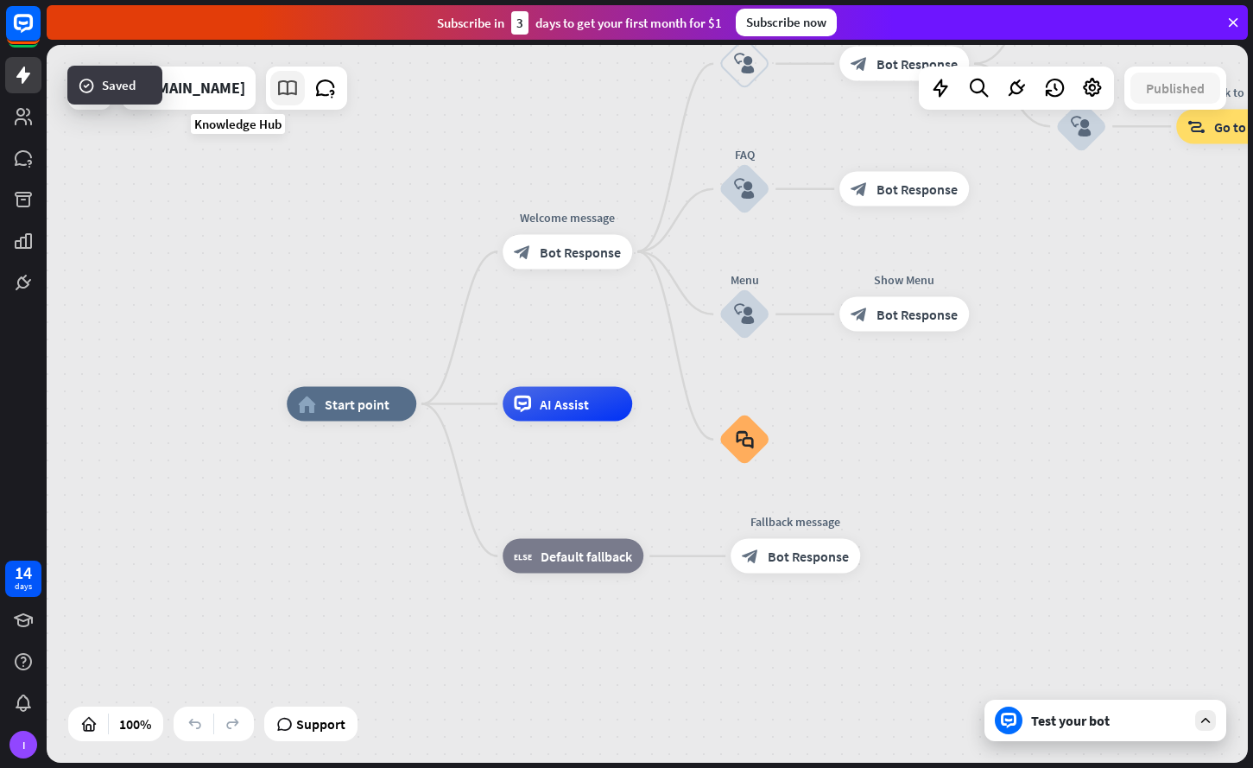
click at [276, 98] on icon at bounding box center [287, 88] width 22 height 22
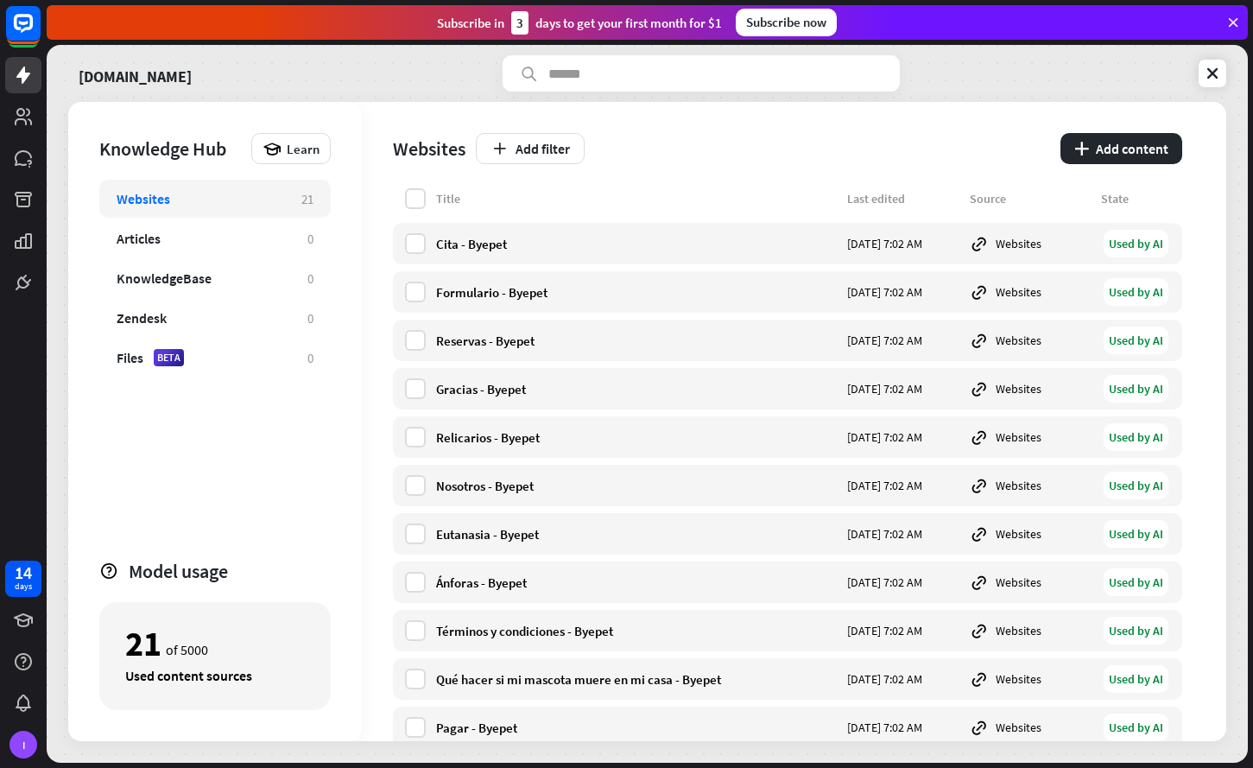
click at [224, 629] on div "21 of 5000" at bounding box center [215, 643] width 180 height 29
click at [219, 667] on div "Used content sources" at bounding box center [215, 675] width 180 height 17
click at [306, 151] on span "Learn" at bounding box center [303, 149] width 33 height 16
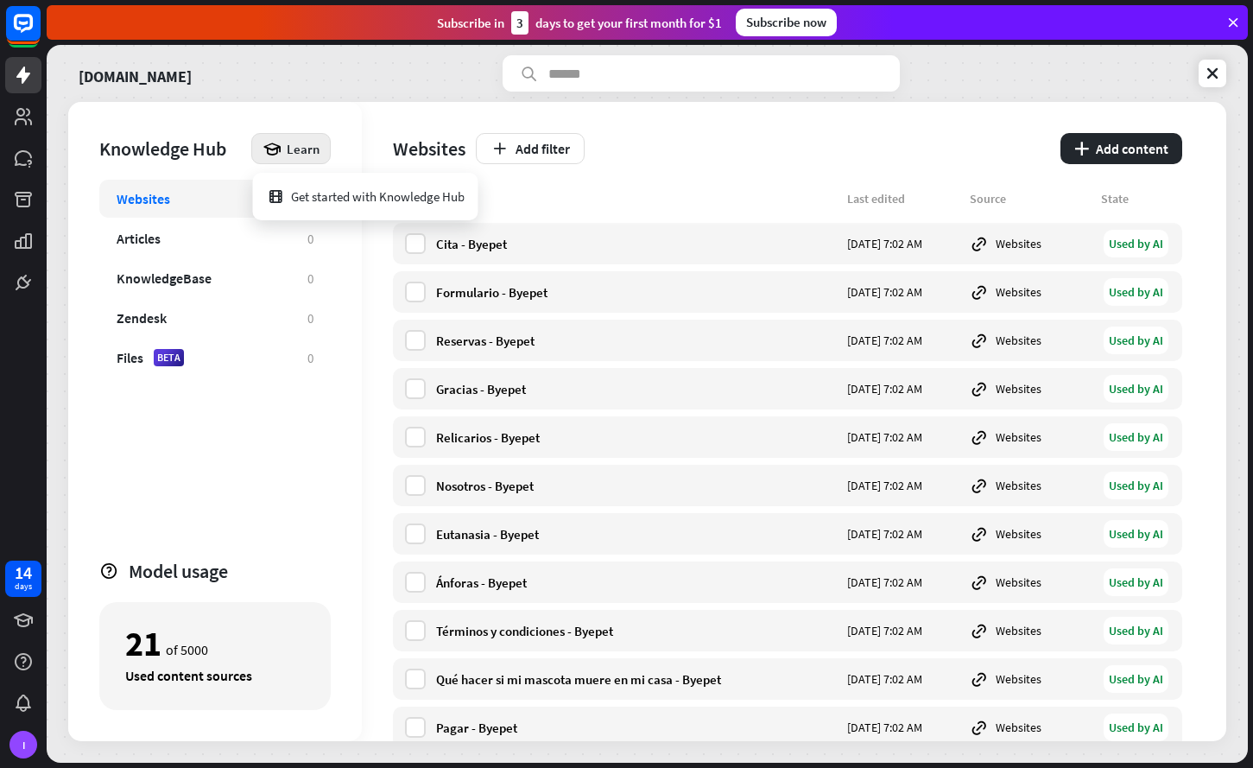
click at [217, 111] on div "Knowledge Hub Learn Websites 21 Articles 0 KnowledgeBase 0 Zendesk 0 Files BETA…" at bounding box center [215, 421] width 294 height 639
click at [1213, 73] on icon at bounding box center [1212, 73] width 17 height 17
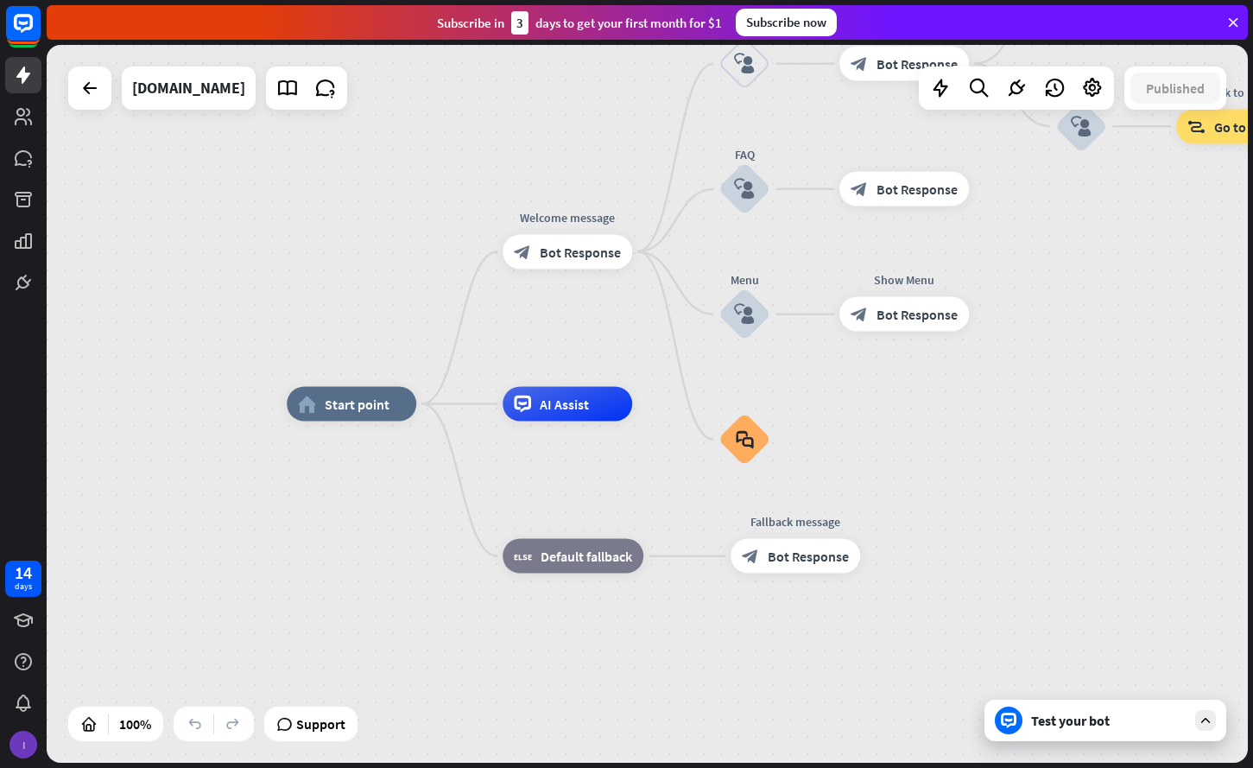
click at [35, 738] on div "I" at bounding box center [24, 745] width 28 height 28
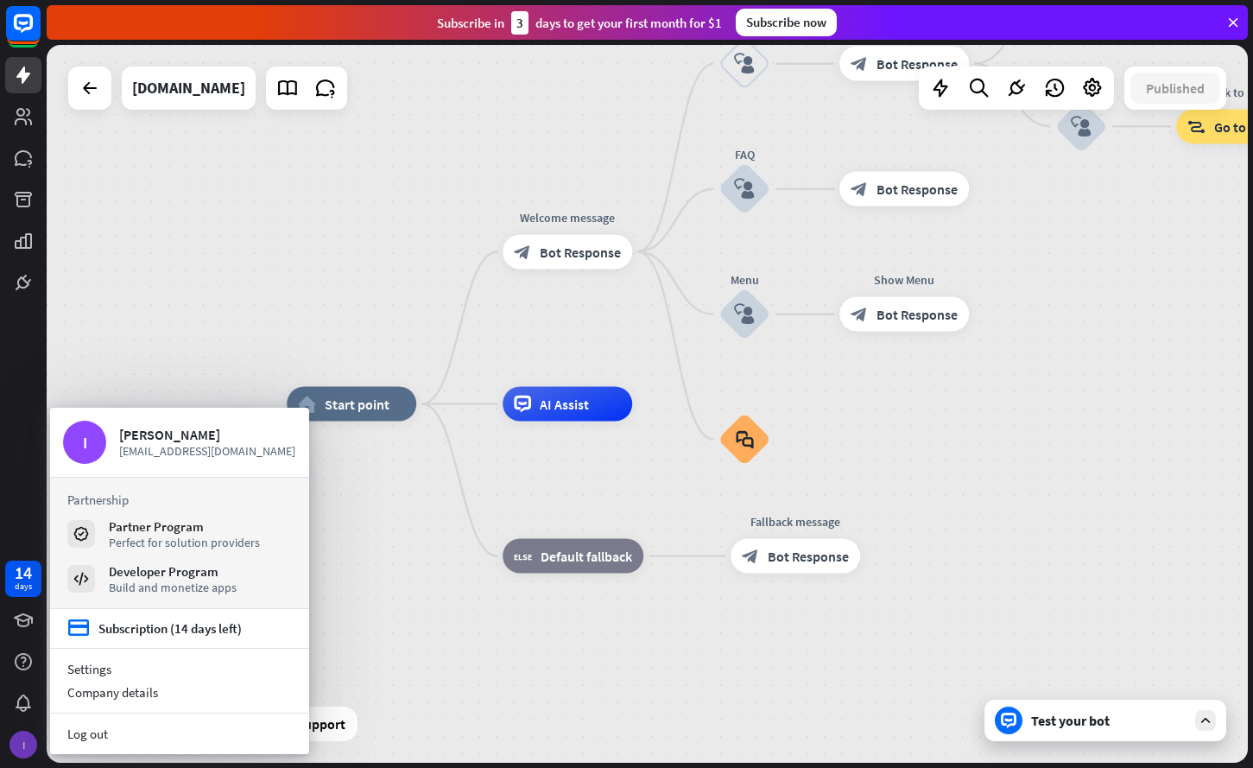
click at [35, 738] on div "I" at bounding box center [24, 745] width 28 height 28
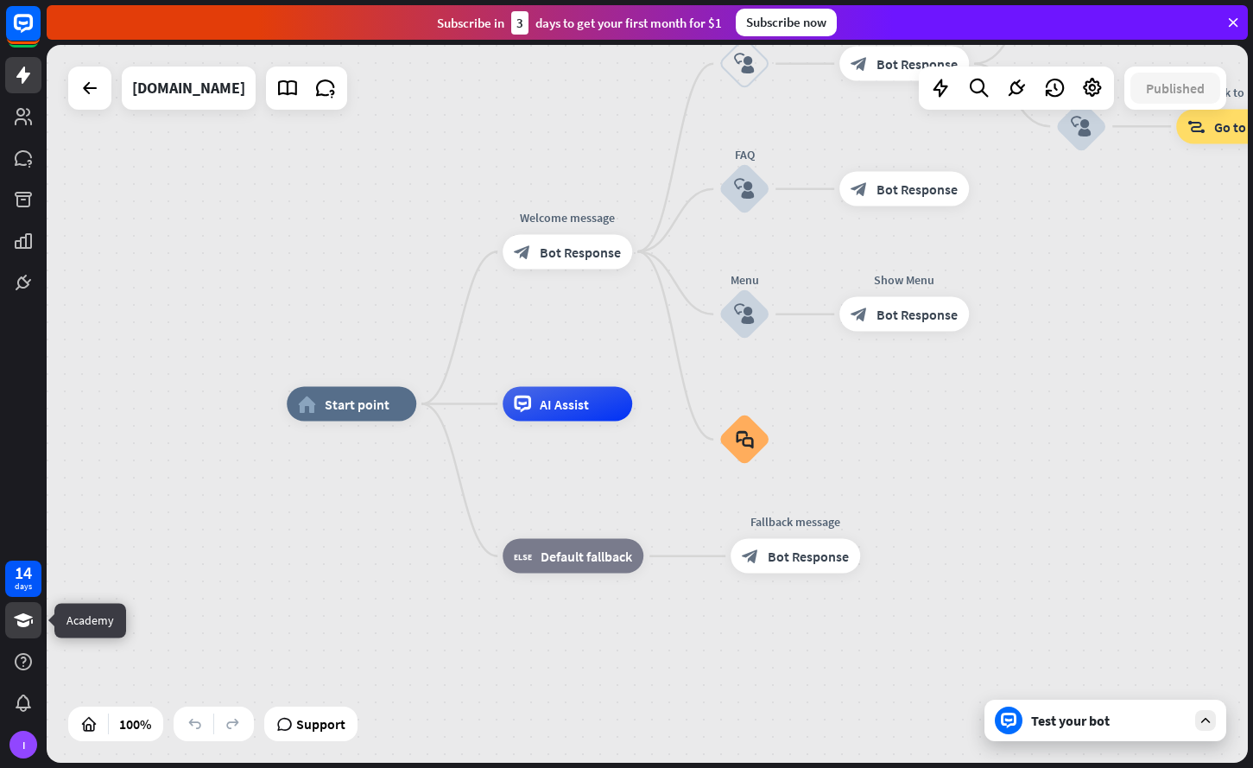
click at [29, 627] on icon at bounding box center [23, 620] width 21 height 21
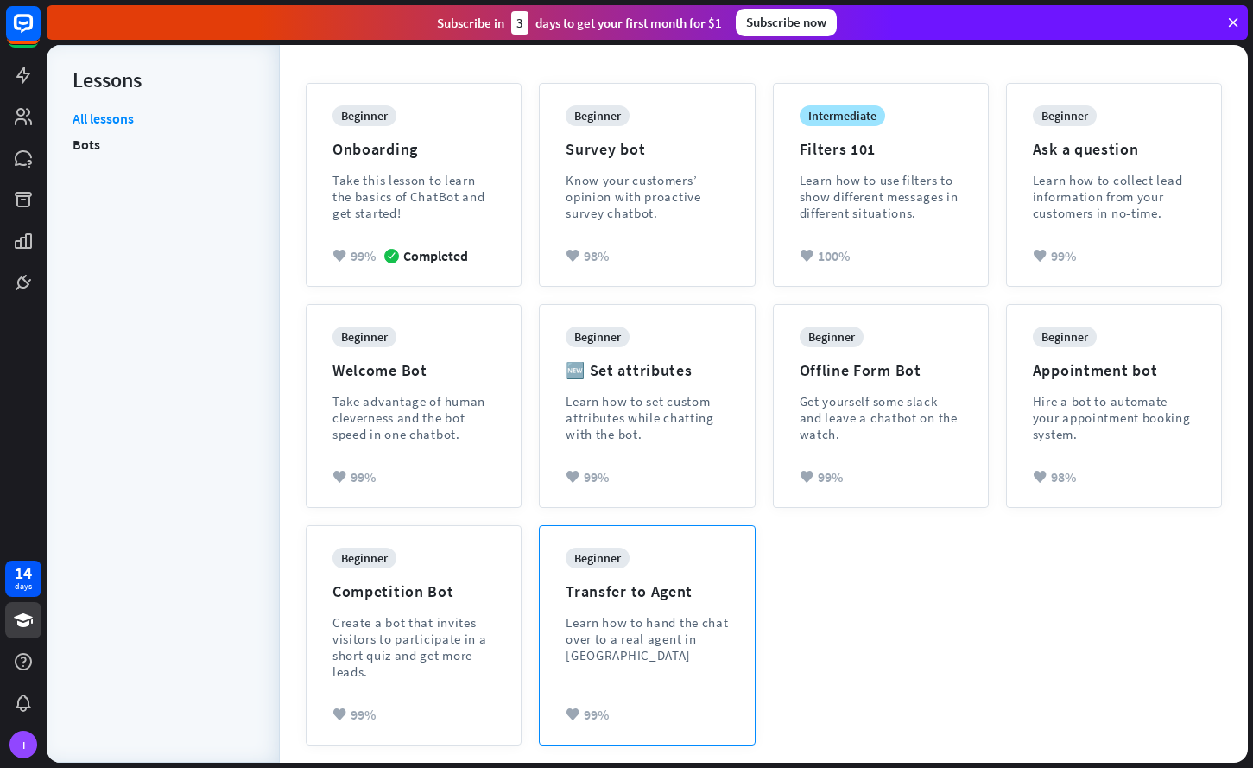
scroll to position [193, 0]
click at [642, 614] on div "Learn how to hand the chat over to a real agent in [GEOGRAPHIC_DATA]" at bounding box center [647, 638] width 162 height 49
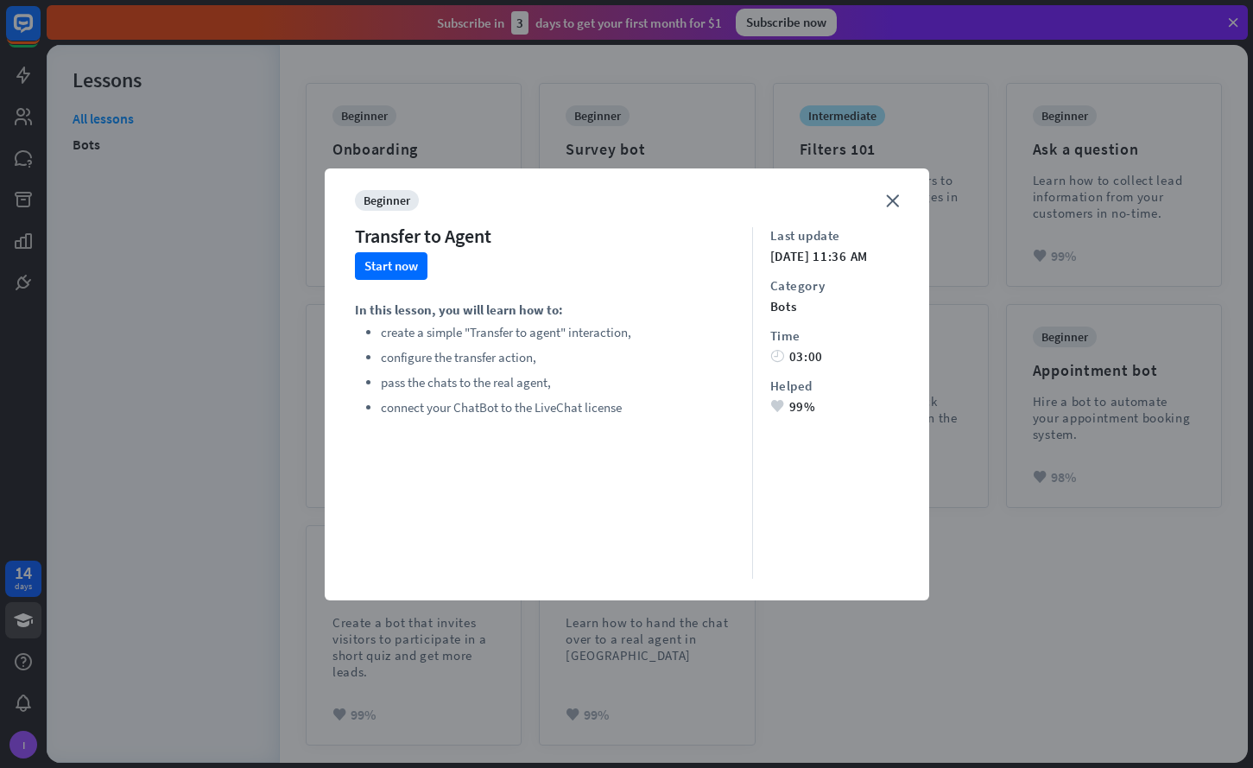
click at [539, 407] on li "connect your ChatBot to the LiveChat license" at bounding box center [506, 407] width 250 height 21
click at [545, 479] on div "beginner Transfer to Agent Start now In this lesson, you will learn how to: cre…" at bounding box center [553, 384] width 397 height 389
click at [561, 621] on div "close beginner Transfer to Agent Start now In this lesson, you will learn how t…" at bounding box center [626, 384] width 1253 height 768
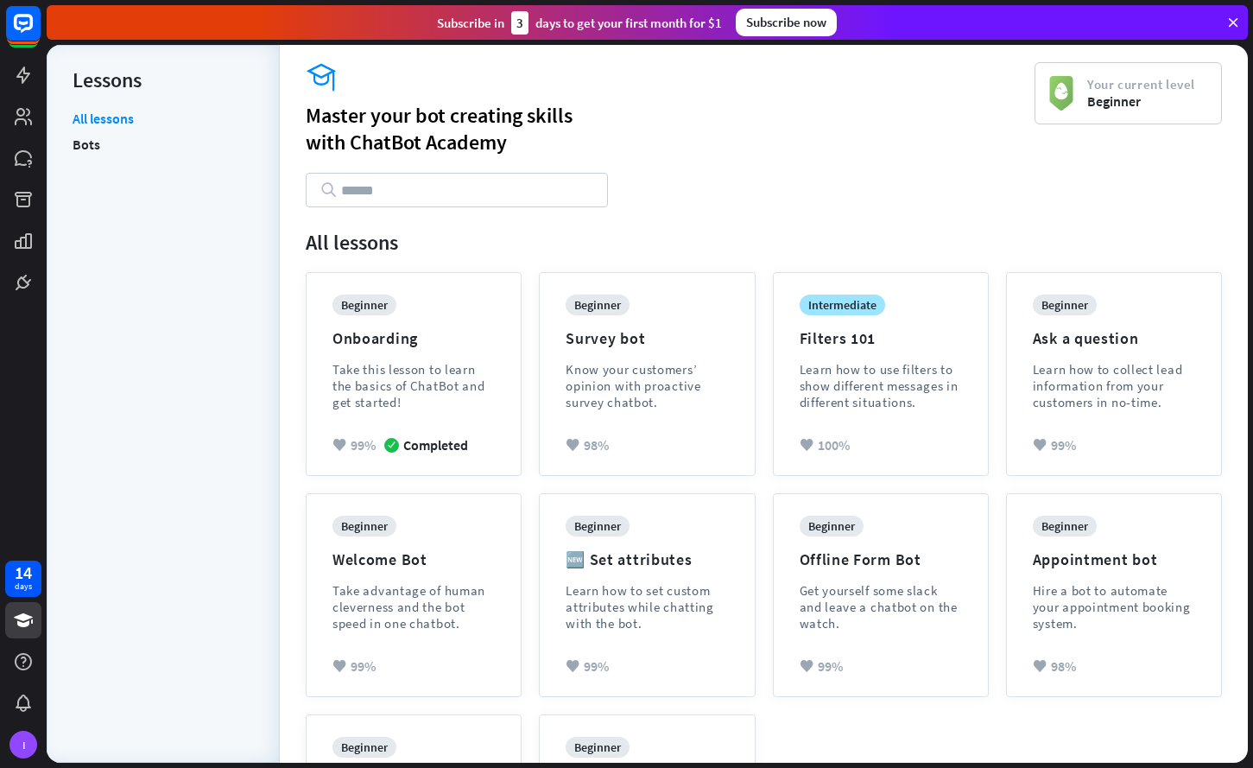
scroll to position [0, 0]
click at [31, 79] on icon at bounding box center [23, 75] width 21 height 21
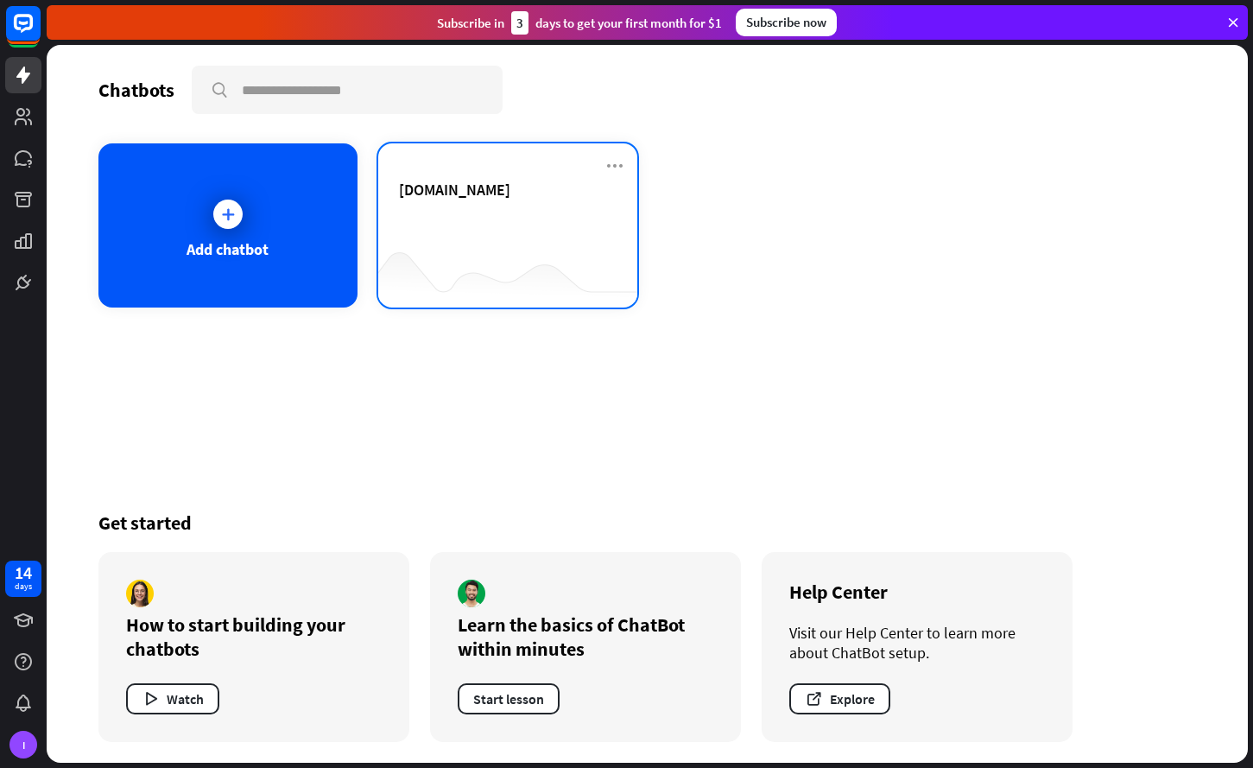
click at [387, 234] on div "[DOMAIN_NAME]" at bounding box center [507, 225] width 259 height 164
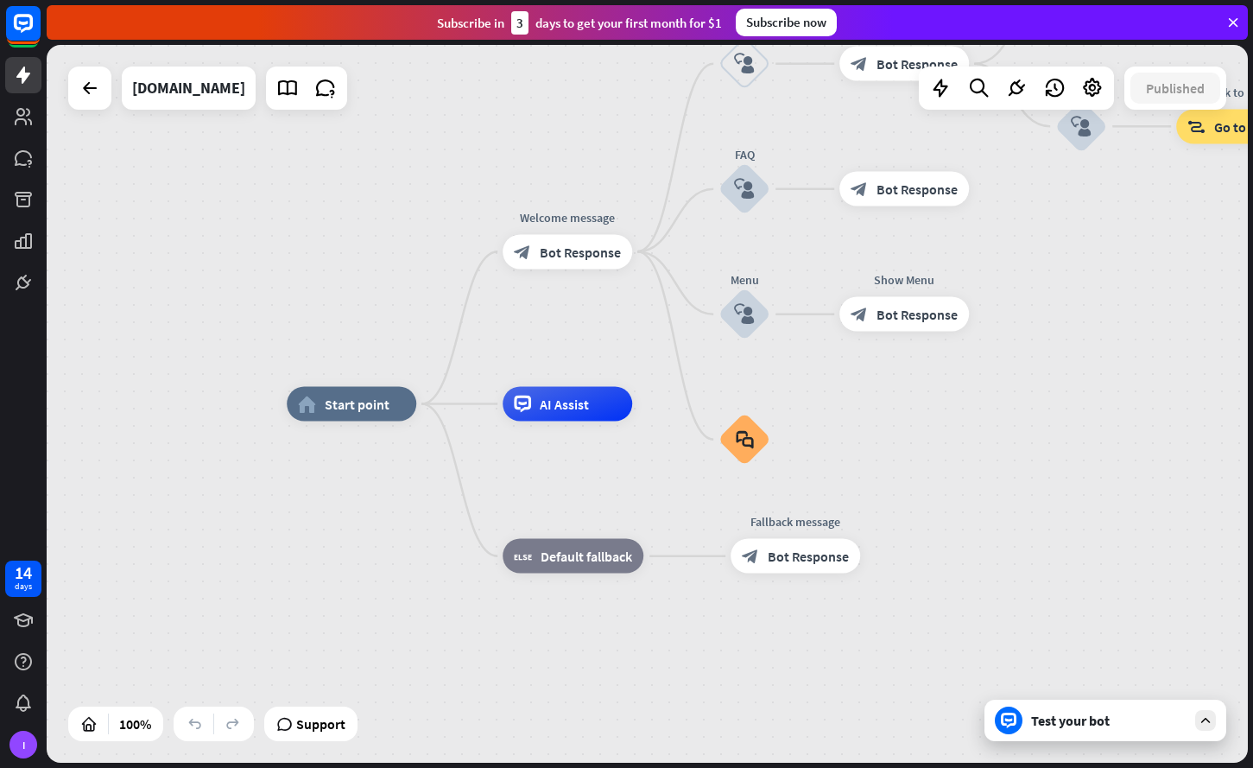
click at [1075, 737] on div "Test your bot" at bounding box center [1106, 720] width 242 height 41
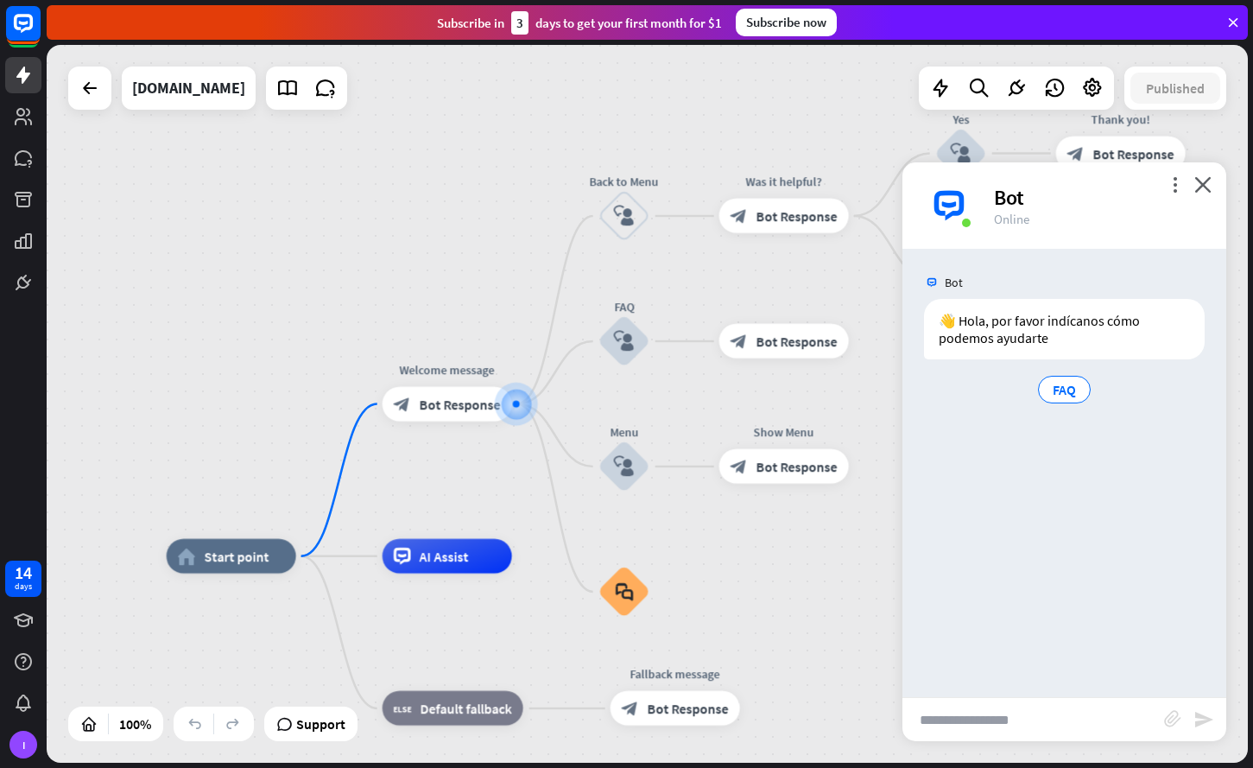
click at [941, 723] on input "text" at bounding box center [1034, 719] width 262 height 43
type input "****"
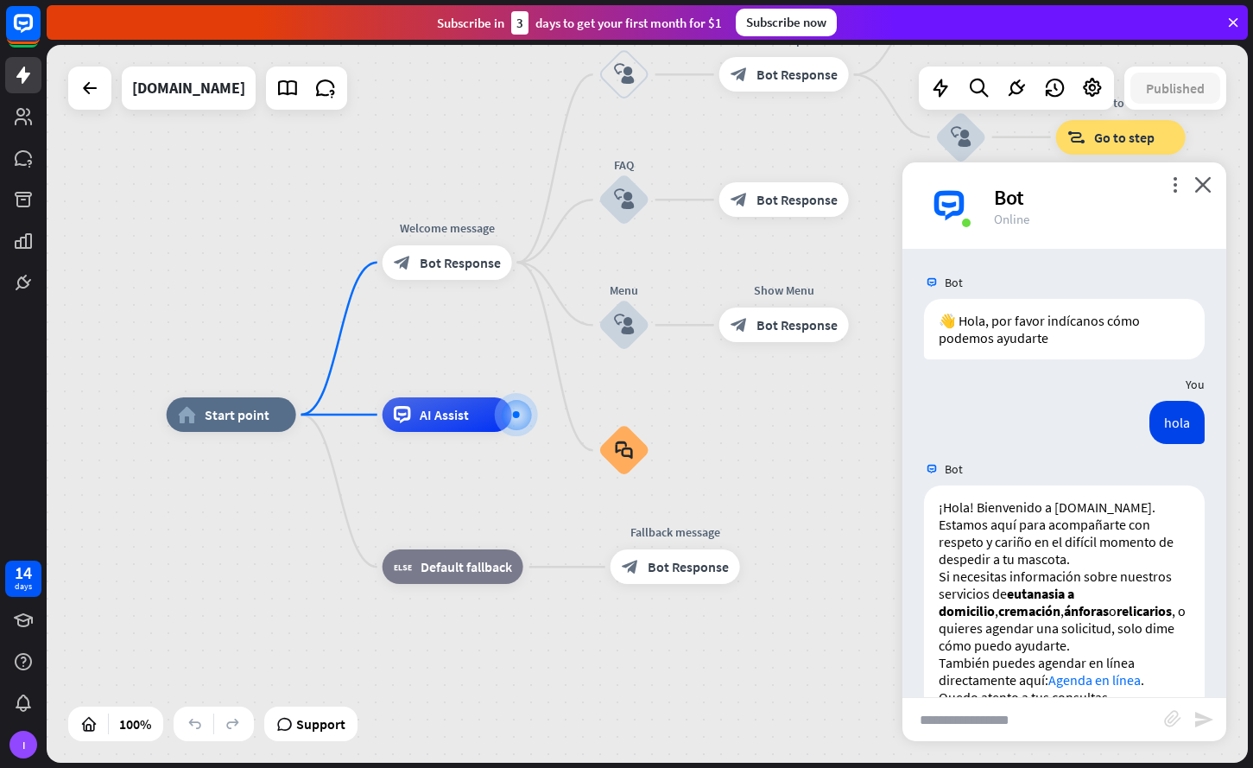
scroll to position [48, 0]
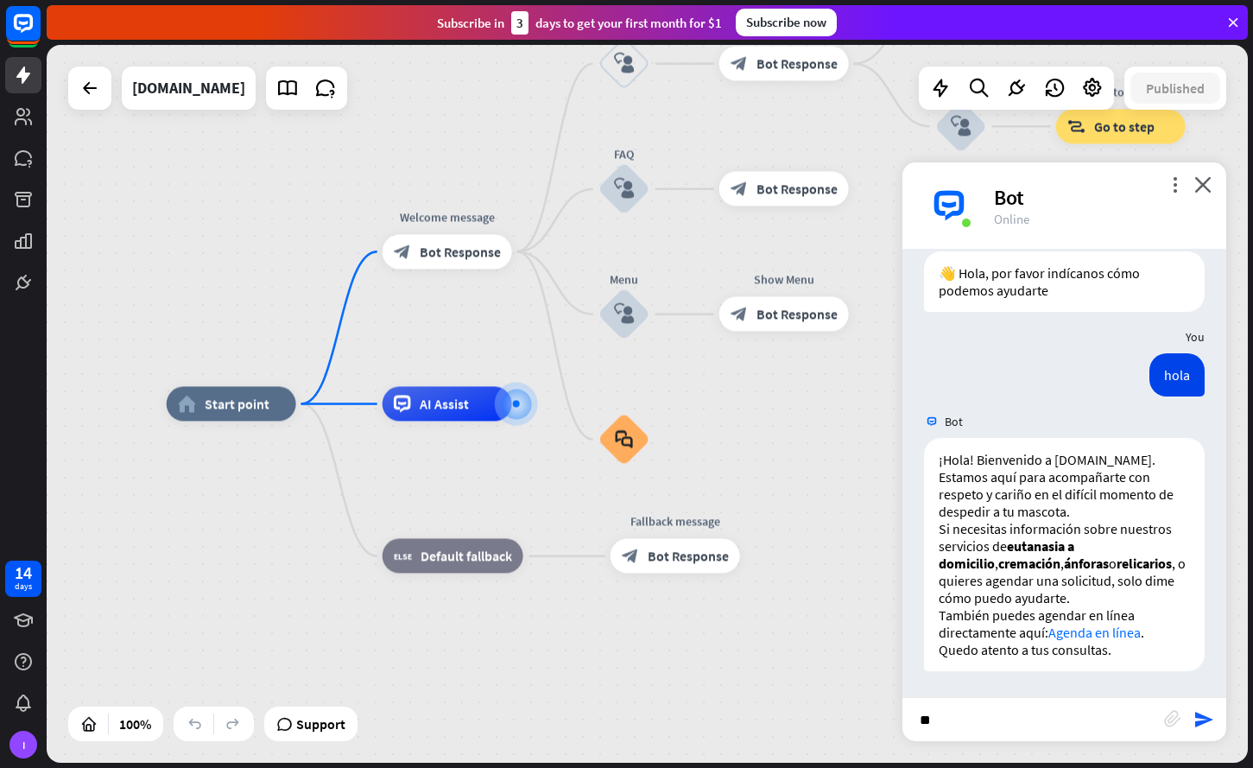
type input "*"
type input "**********"
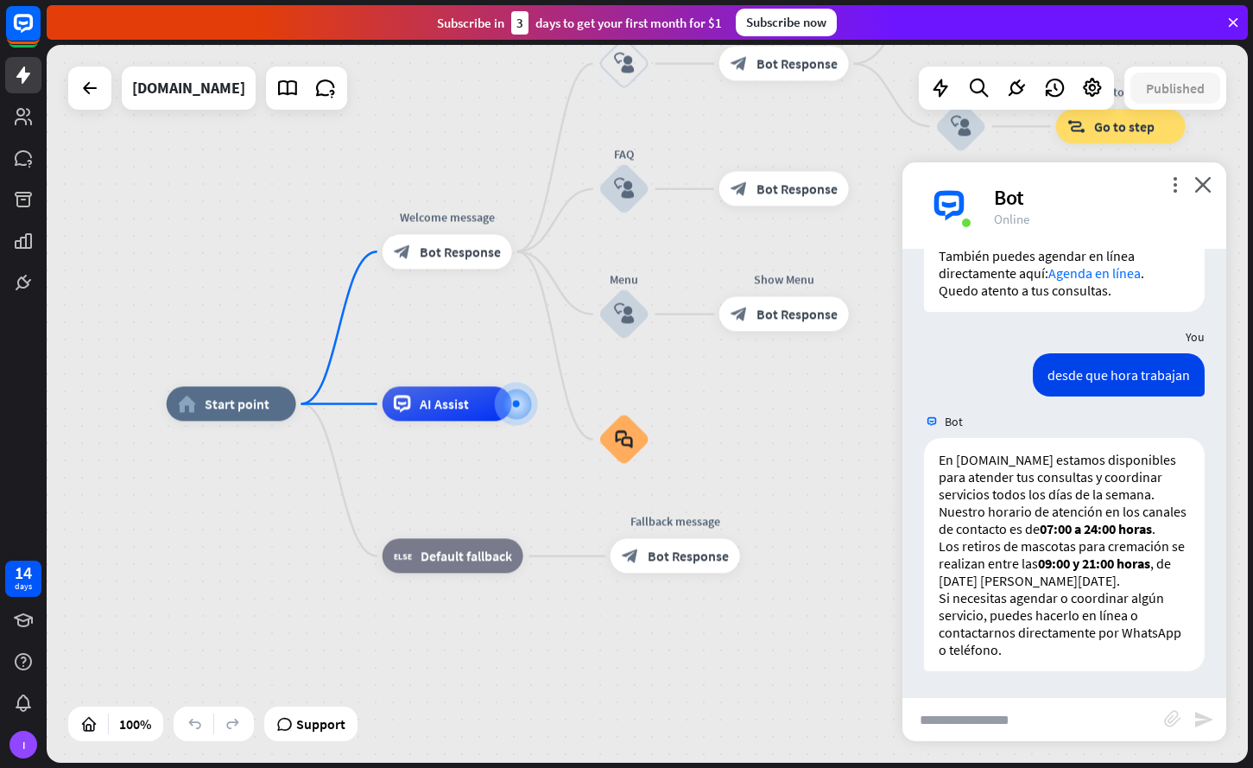
scroll to position [407, 0]
click at [960, 714] on input "text" at bounding box center [1034, 719] width 262 height 43
click at [952, 721] on input "text" at bounding box center [1034, 719] width 262 height 43
click at [482, 420] on div "AI Assist" at bounding box center [448, 404] width 130 height 35
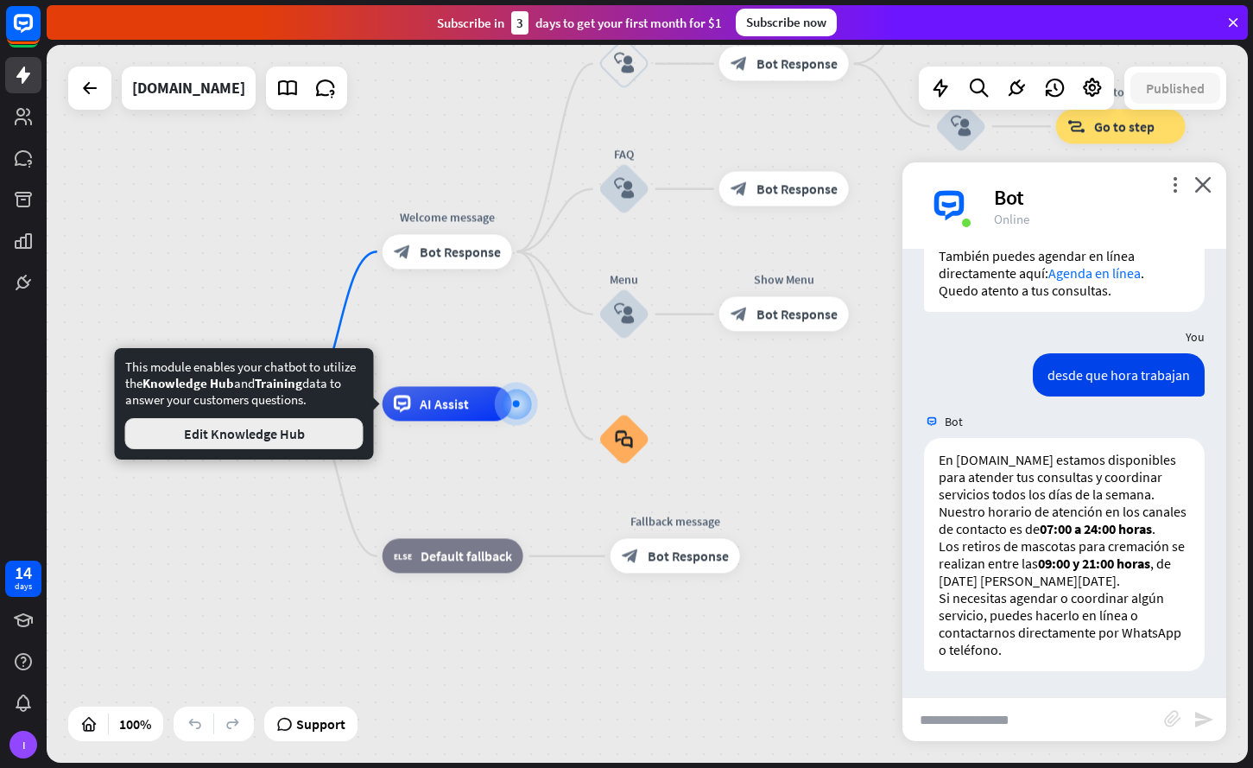
click at [351, 443] on button "Edit Knowledge Hub" at bounding box center [244, 433] width 238 height 31
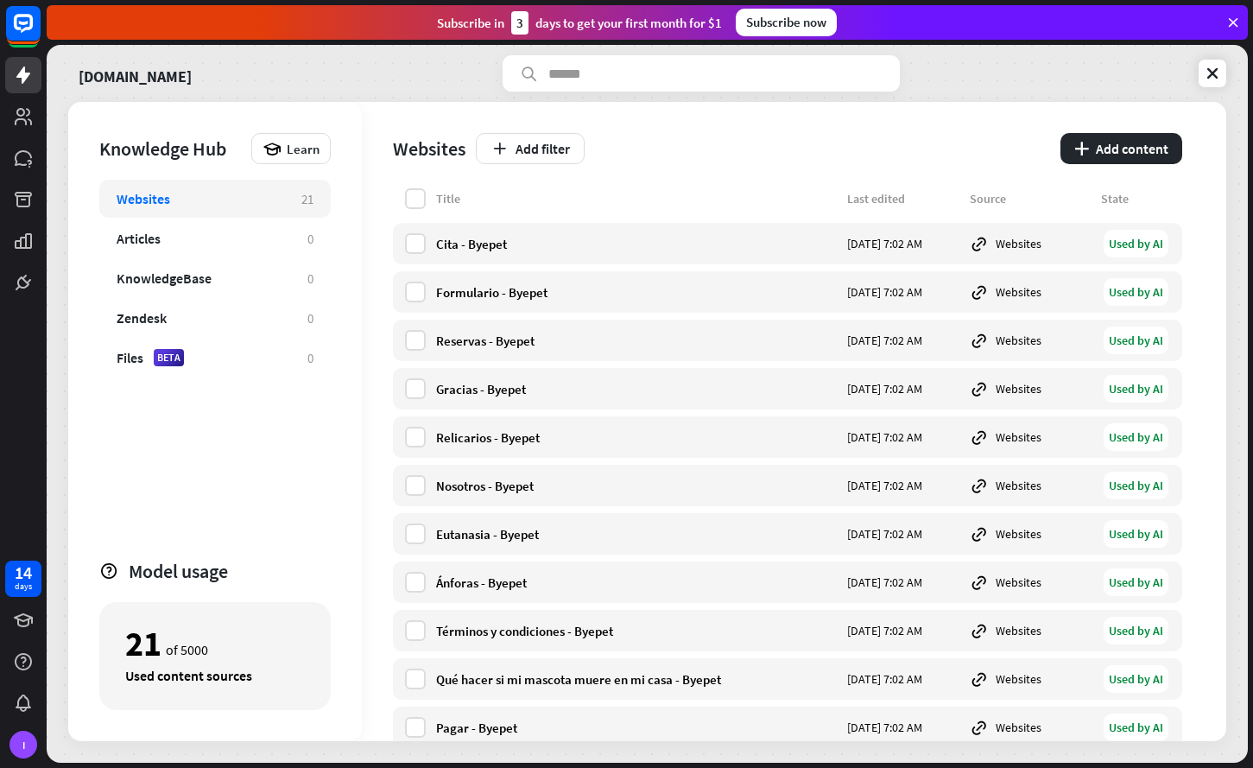
click at [410, 382] on div "Knowledge Hub Learn Websites 21 Articles 0 KnowledgeBase 0 Zendesk 0 Files BETA…" at bounding box center [647, 421] width 1158 height 639
click at [272, 602] on div "21 of 5000 Used content sources" at bounding box center [214, 656] width 231 height 108
click at [275, 162] on div "Learn" at bounding box center [290, 148] width 79 height 31
click at [288, 184] on div "Get started with Knowledge Hub" at bounding box center [366, 197] width 198 height 34
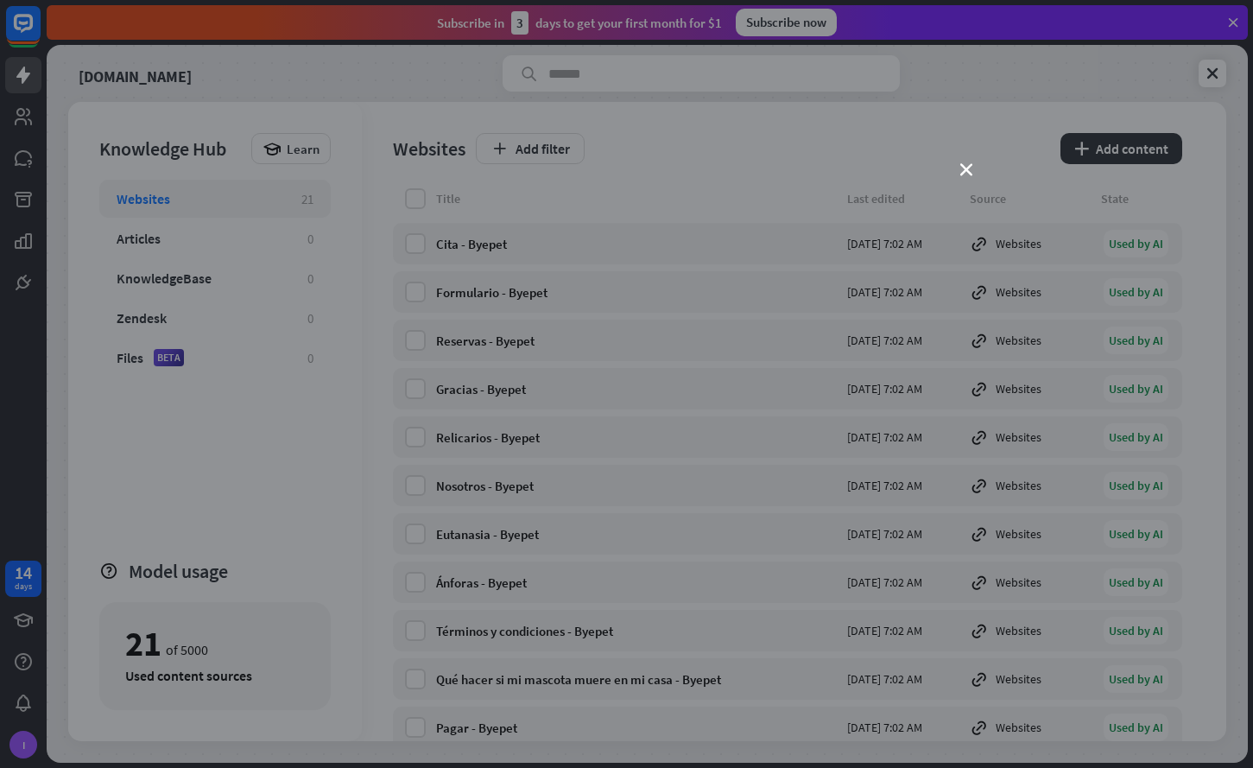
click at [955, 179] on div "close" at bounding box center [626, 384] width 1253 height 768
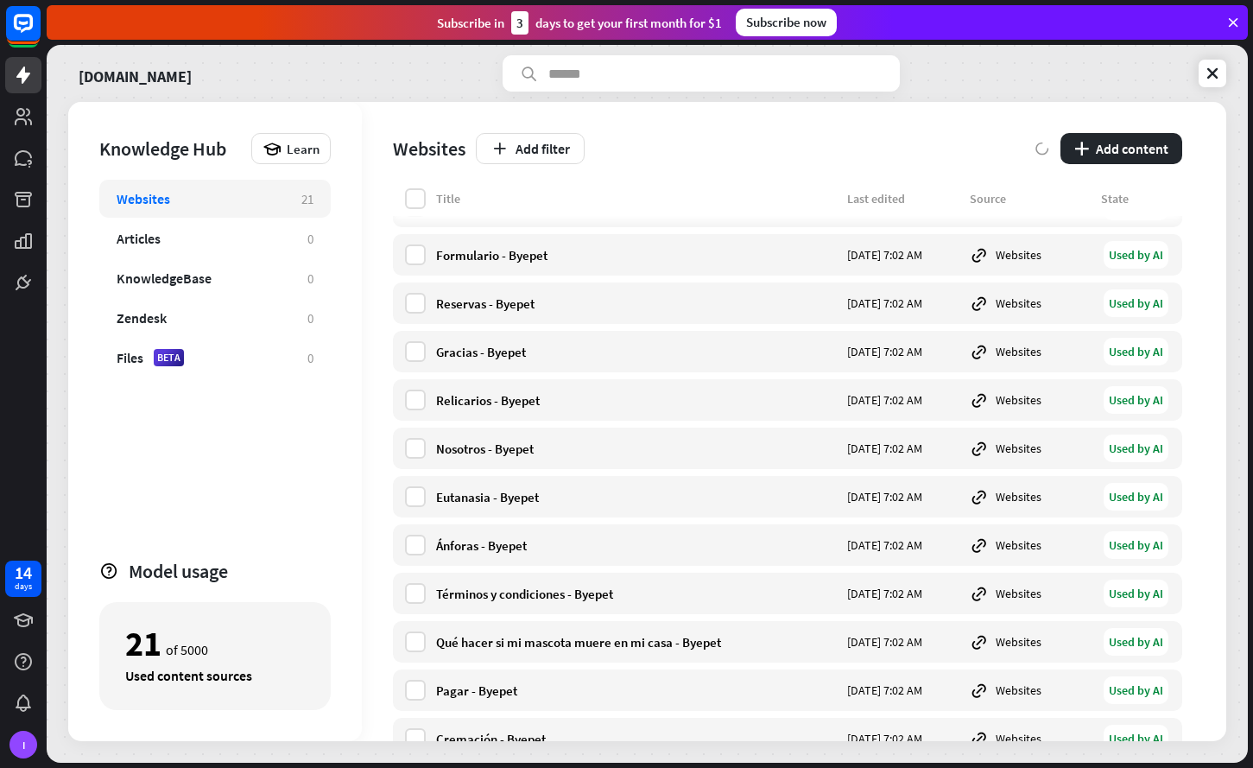
scroll to position [70, 0]
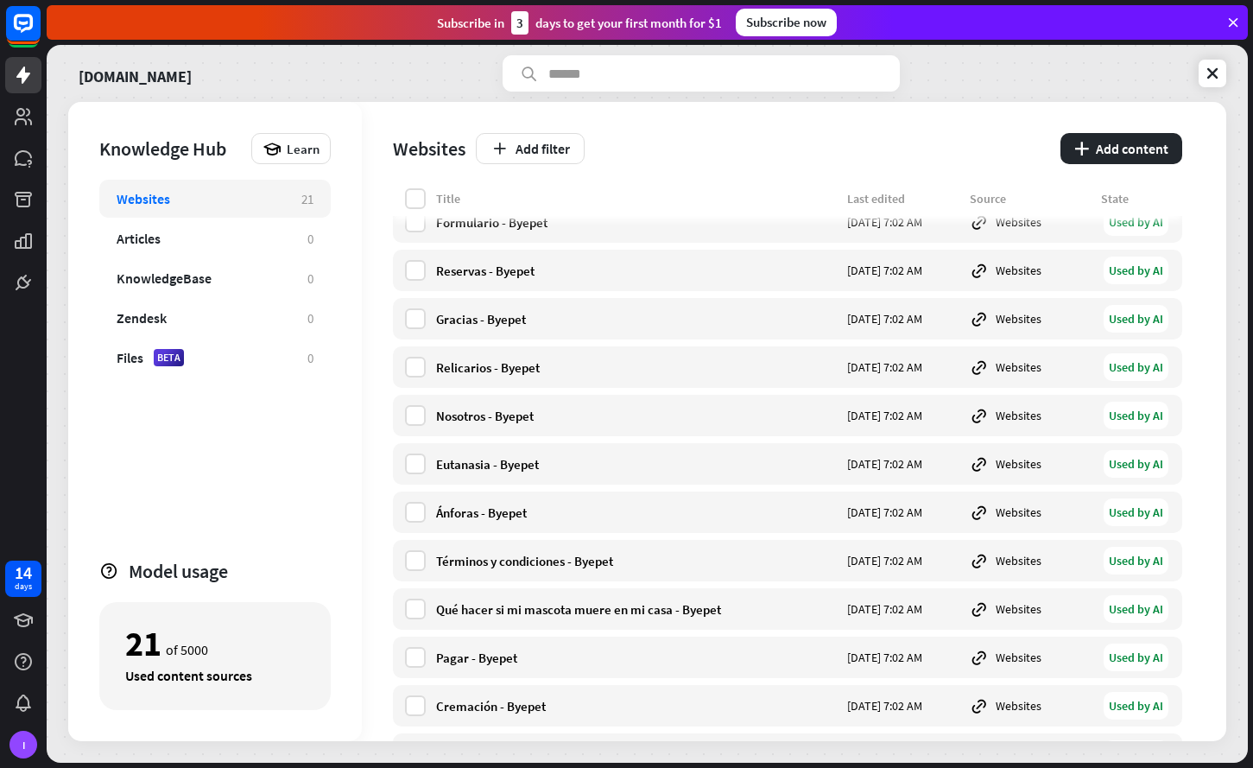
click at [206, 602] on div "21 of 5000 Used content sources" at bounding box center [214, 656] width 231 height 108
click at [29, 71] on icon at bounding box center [23, 75] width 21 height 21
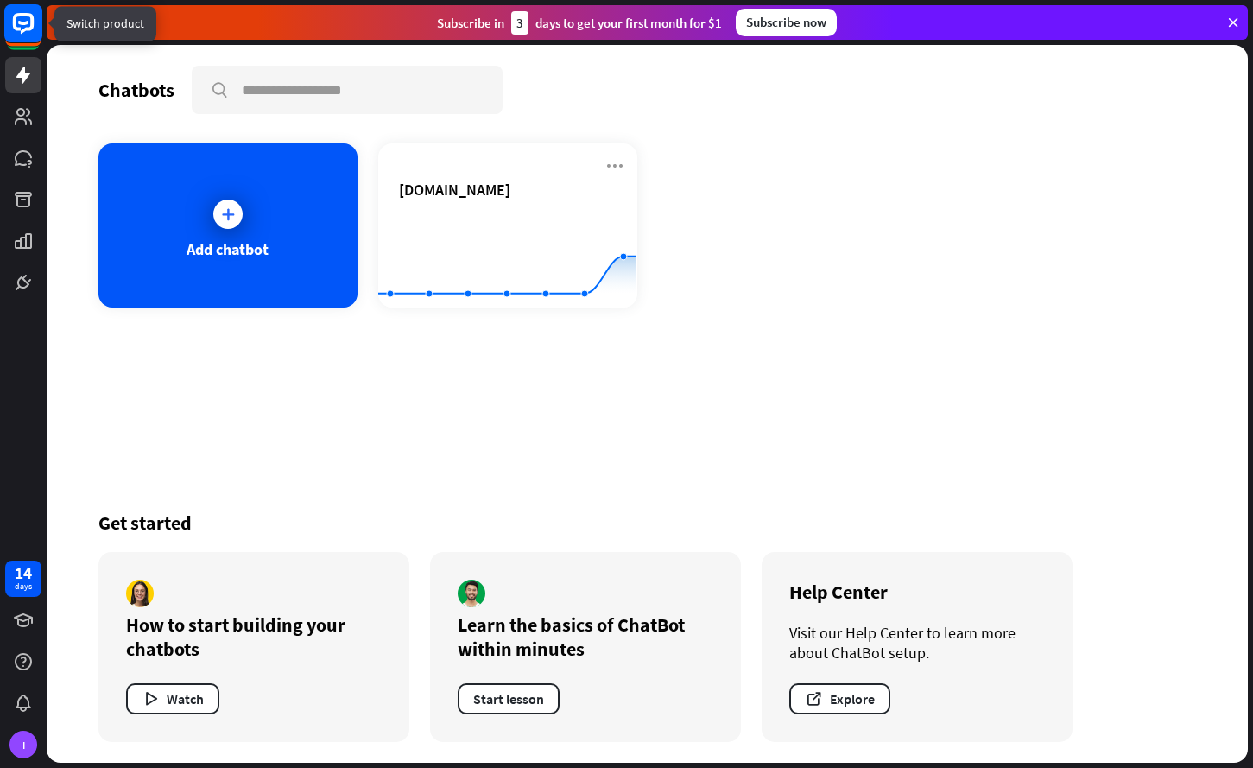
click at [31, 31] on rect at bounding box center [23, 23] width 38 height 38
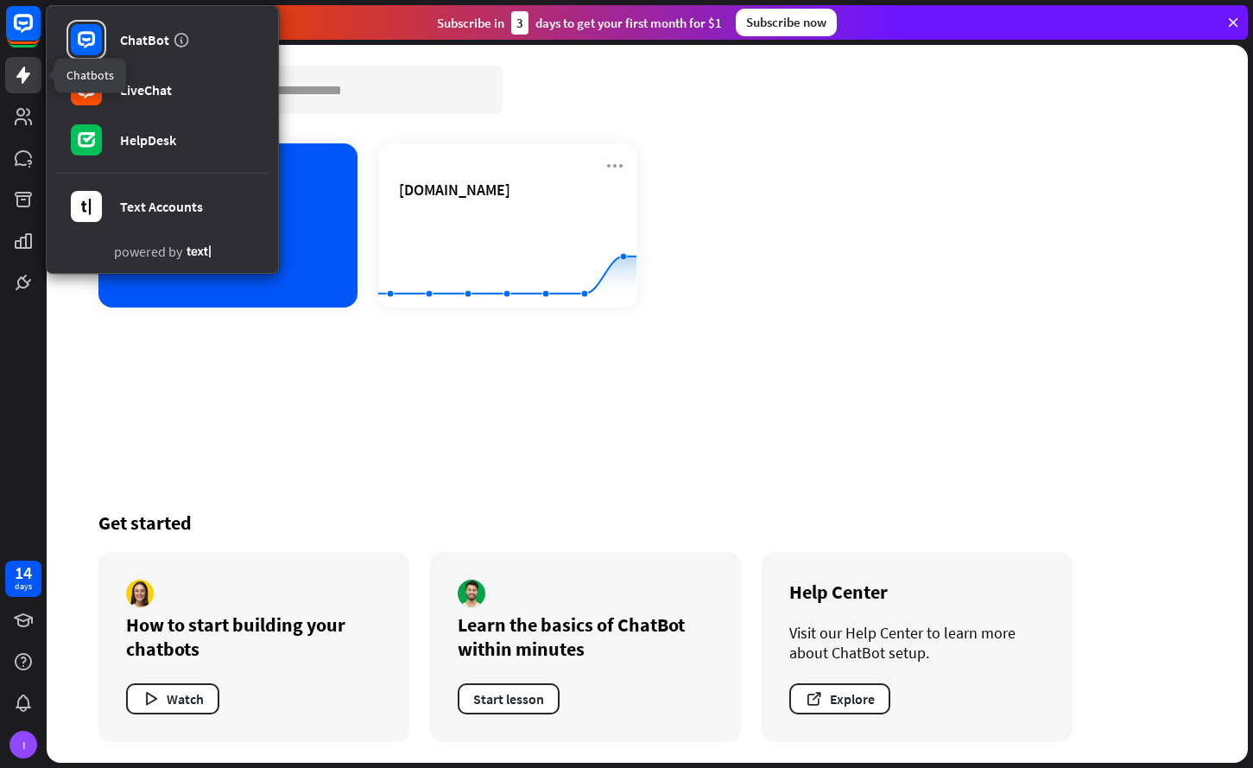
click at [37, 69] on link at bounding box center [23, 75] width 36 height 36
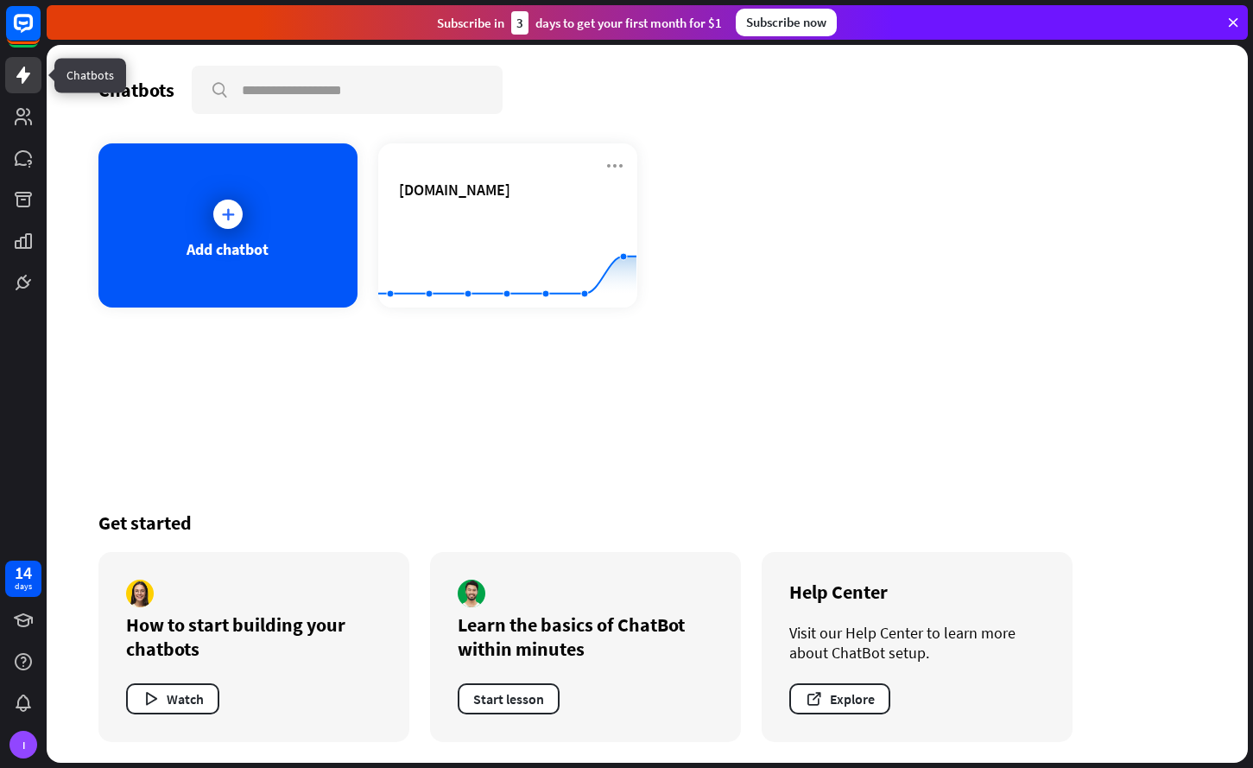
click at [37, 69] on link at bounding box center [23, 75] width 36 height 36
click at [37, 110] on link at bounding box center [23, 116] width 36 height 36
